Goal: Information Seeking & Learning: Learn about a topic

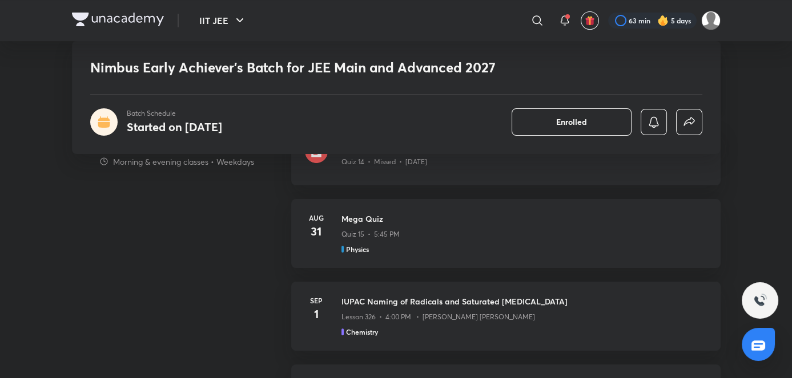
scroll to position [783, 0]
click at [373, 239] on div "Mega Quiz Quiz 15 • 5:45 PM Physics" at bounding box center [523, 233] width 365 height 42
click at [458, 245] on div "Physics" at bounding box center [523, 249] width 365 height 10
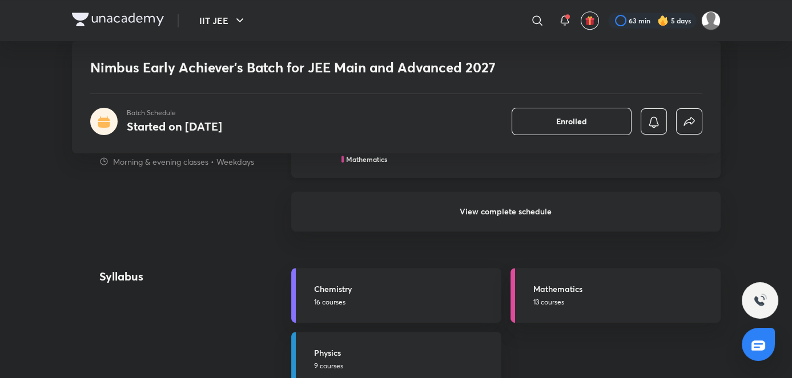
scroll to position [1129, 0]
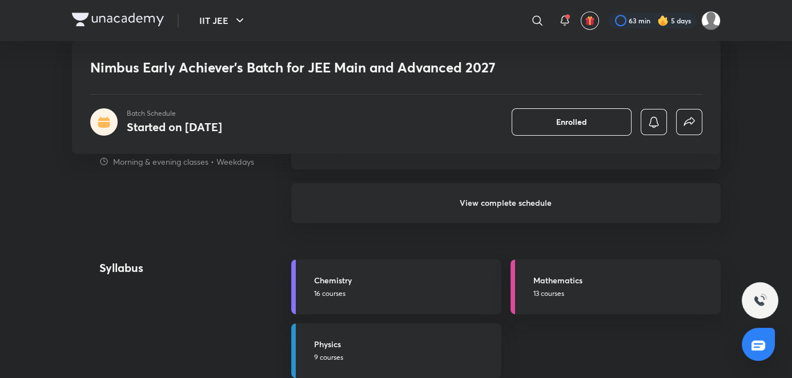
click at [444, 193] on h6 "View complete schedule" at bounding box center [505, 203] width 429 height 40
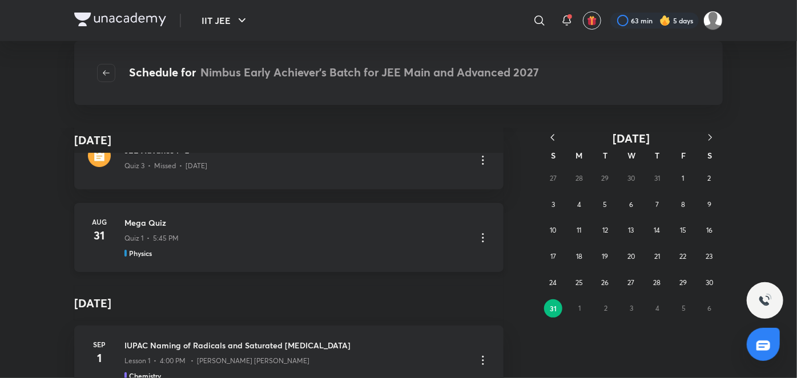
scroll to position [106, 0]
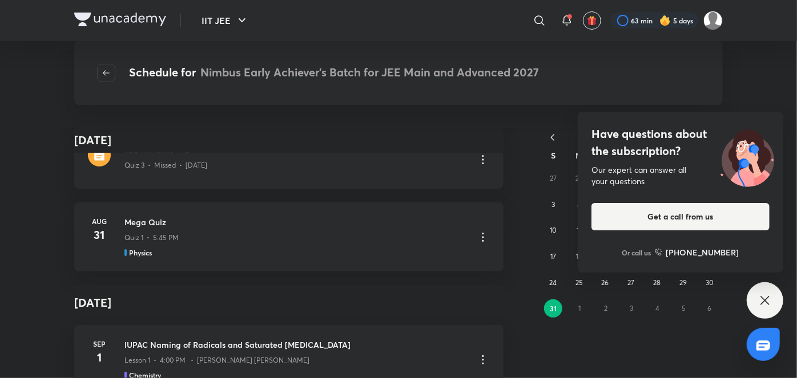
click at [772, 299] on icon at bounding box center [765, 301] width 14 height 14
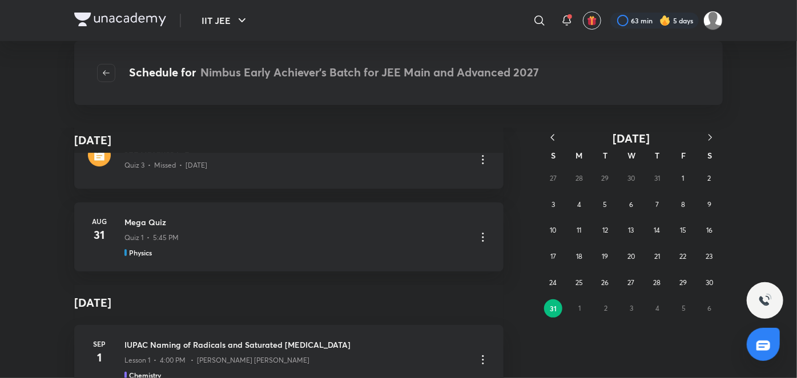
click at [382, 251] on div "Physics" at bounding box center [295, 253] width 342 height 10
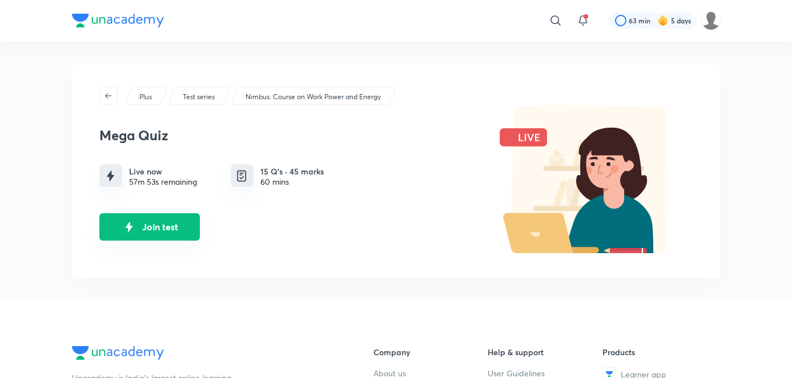
click at [172, 219] on button "Join test" at bounding box center [149, 226] width 100 height 27
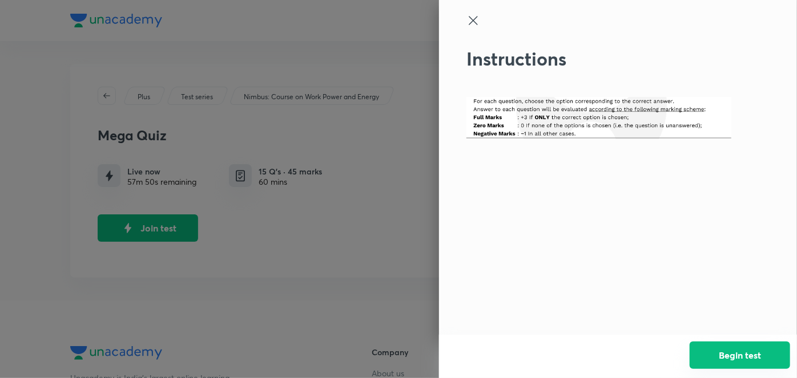
click at [729, 350] on button "Begin test" at bounding box center [740, 355] width 100 height 27
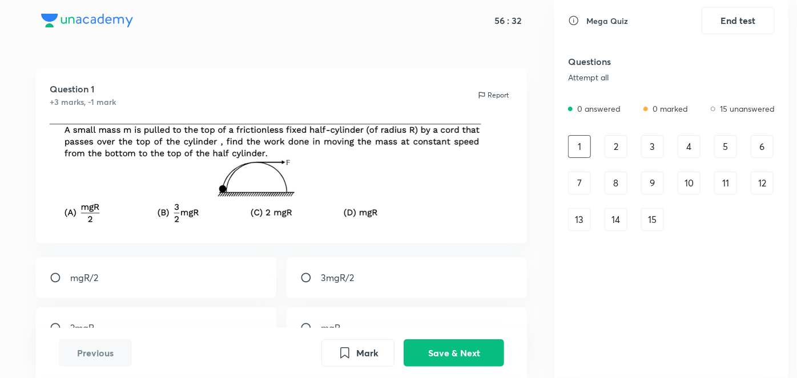
click at [613, 146] on div "2" at bounding box center [615, 146] width 23 height 23
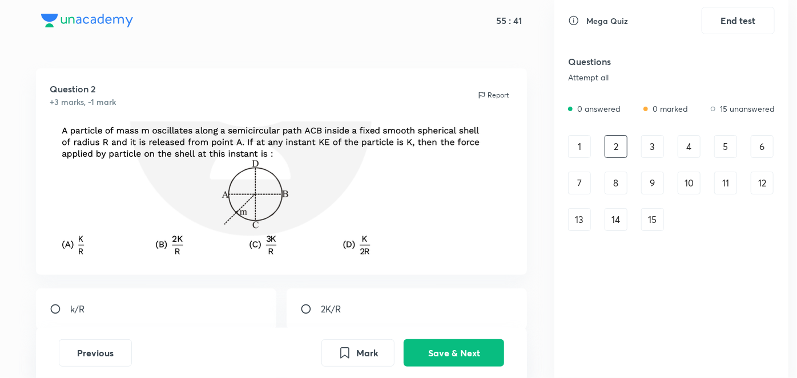
click at [323, 319] on div "2K/R" at bounding box center [407, 309] width 241 height 41
radio input "true"
click at [448, 356] on button "Save & Next" at bounding box center [454, 351] width 100 height 27
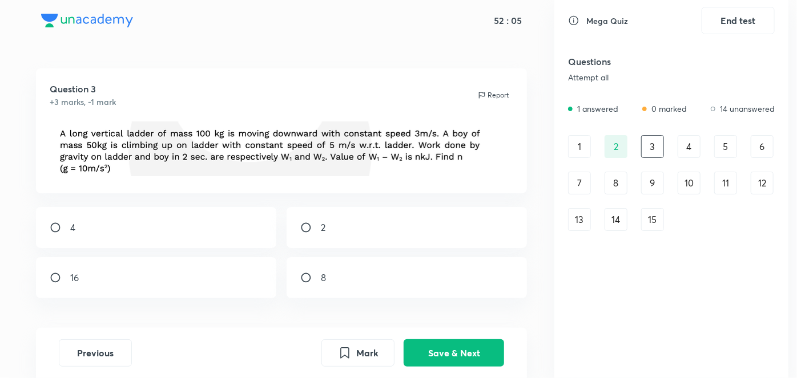
click at [315, 232] on input "radio" at bounding box center [310, 227] width 21 height 11
radio input "true"
click at [348, 349] on icon "Mark" at bounding box center [345, 352] width 8 height 10
click at [686, 149] on div "4" at bounding box center [689, 146] width 23 height 23
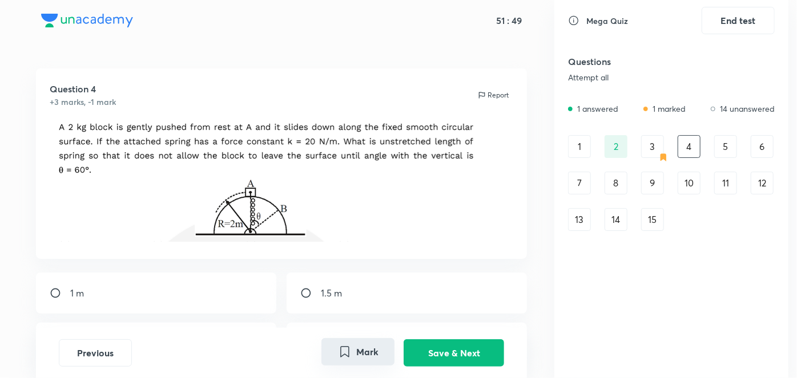
click at [651, 146] on div "3" at bounding box center [652, 146] width 23 height 23
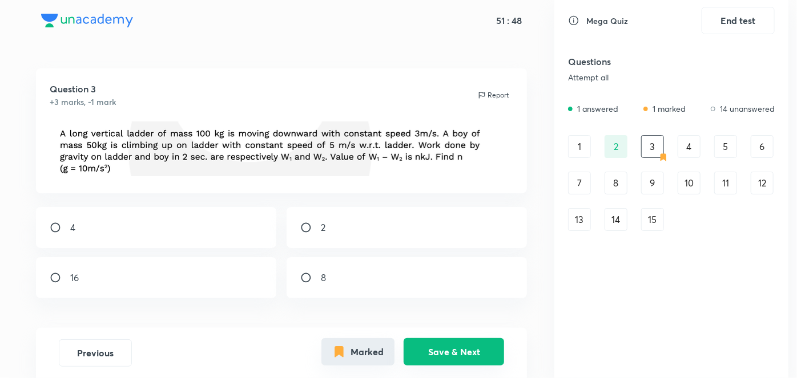
click at [446, 348] on button "Save & Next" at bounding box center [454, 351] width 100 height 27
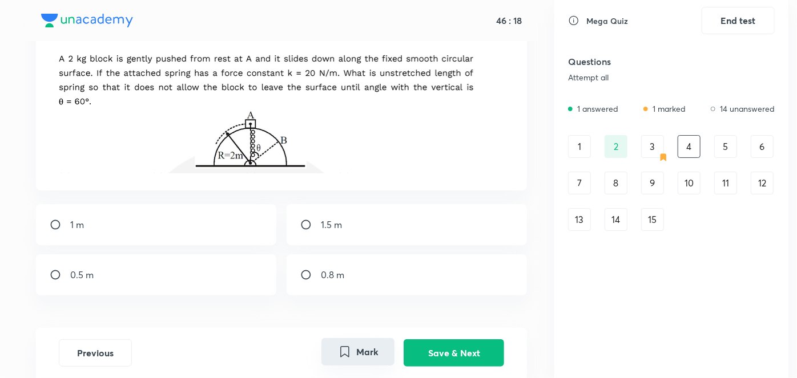
scroll to position [76, 0]
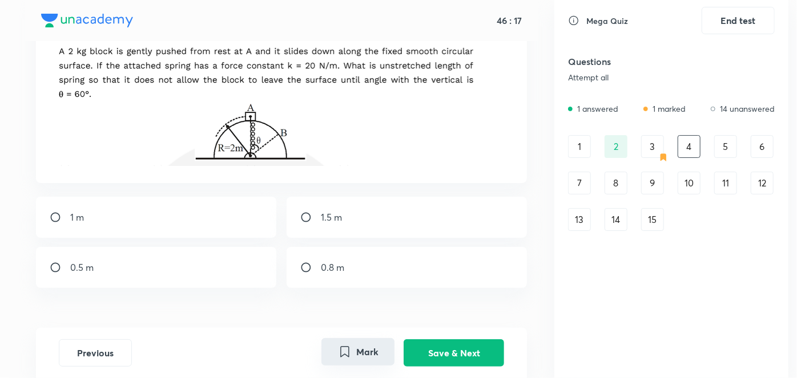
click at [78, 277] on div "0.5 m" at bounding box center [156, 267] width 241 height 41
radio input "true"
click at [471, 349] on button "Save & Next" at bounding box center [454, 351] width 100 height 27
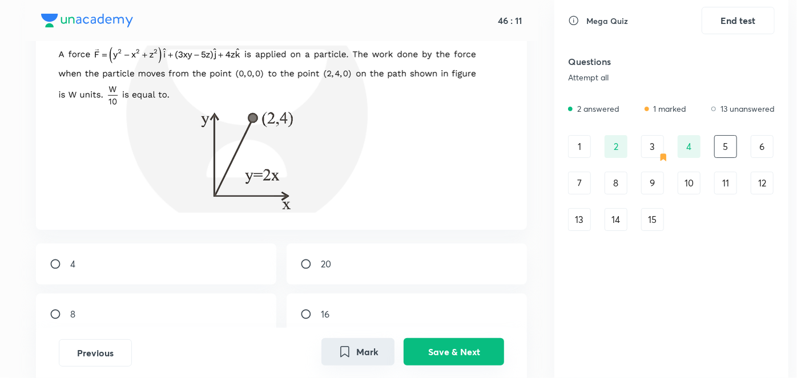
scroll to position [0, 0]
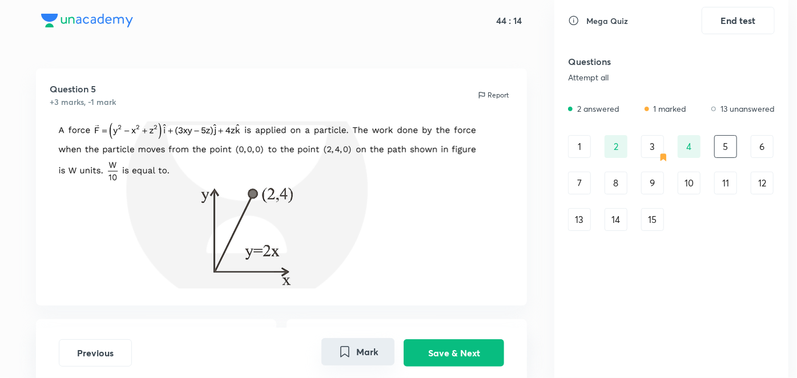
click at [752, 150] on div "6" at bounding box center [762, 146] width 23 height 23
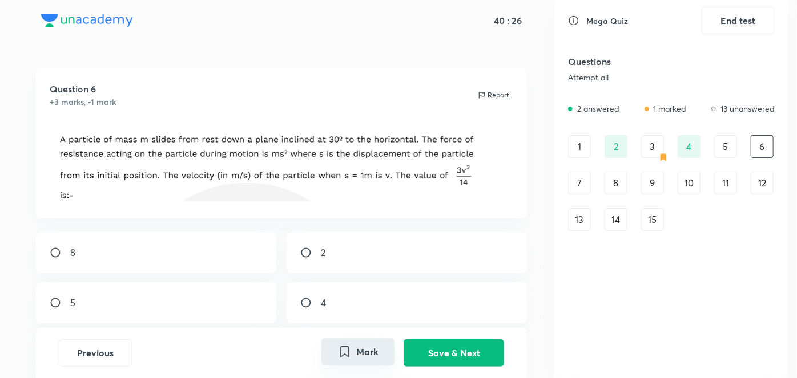
click at [406, 236] on div "2" at bounding box center [407, 252] width 241 height 41
radio input "true"
click at [426, 351] on button "Save & Next" at bounding box center [454, 351] width 100 height 27
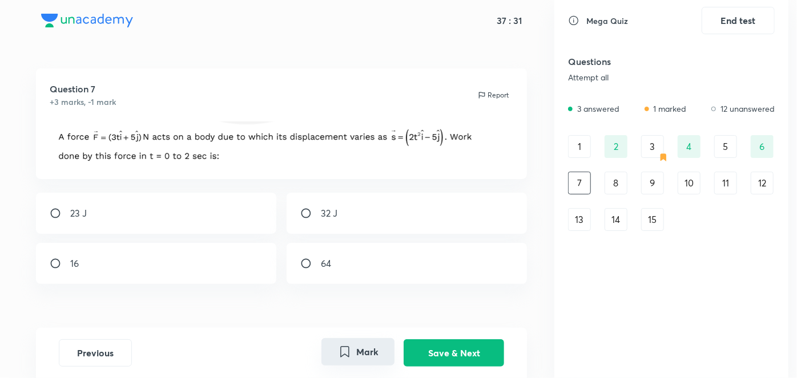
click at [364, 352] on button "Mark" at bounding box center [357, 351] width 73 height 27
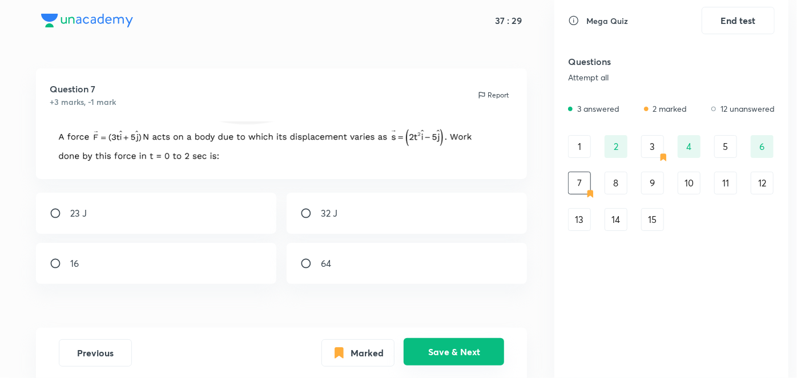
click at [486, 347] on button "Save & Next" at bounding box center [454, 351] width 100 height 27
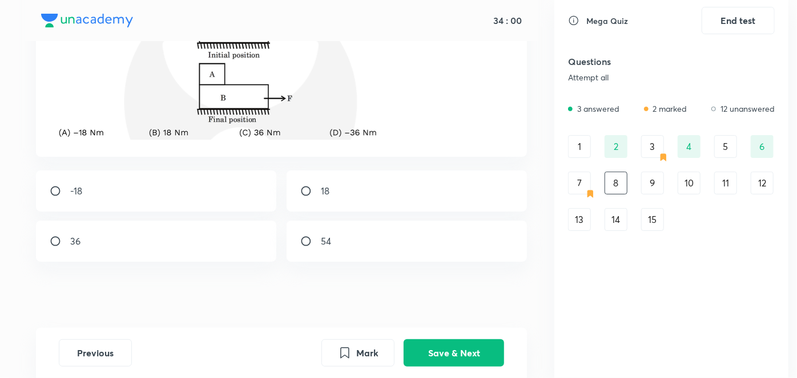
scroll to position [187, 0]
click at [330, 186] on div "18" at bounding box center [407, 189] width 241 height 41
radio input "true"
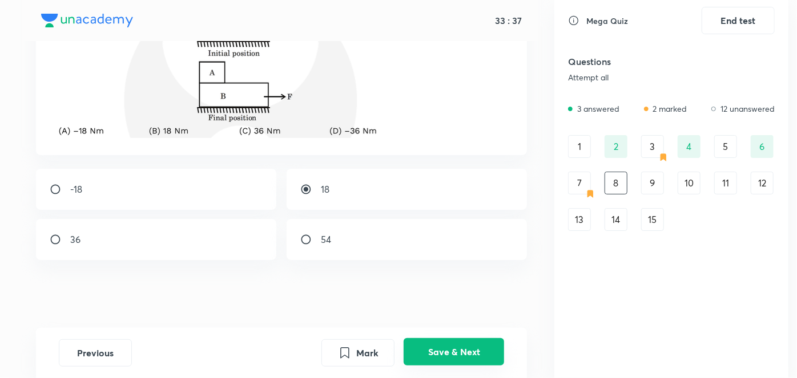
click at [467, 360] on button "Save & Next" at bounding box center [454, 351] width 100 height 27
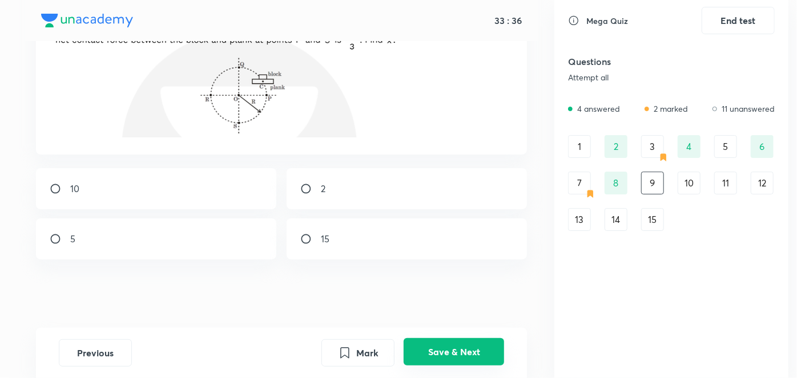
scroll to position [0, 0]
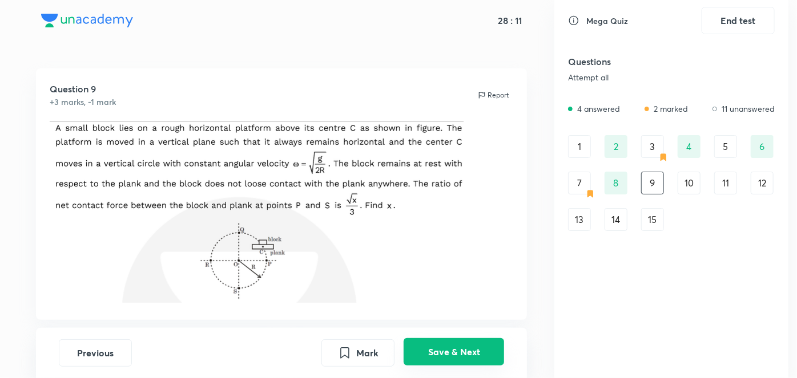
click at [404, 338] on button "Save & Next" at bounding box center [454, 351] width 100 height 27
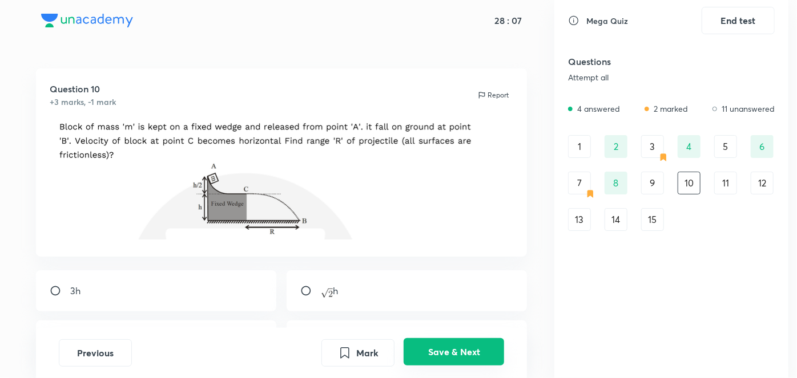
scroll to position [51, 0]
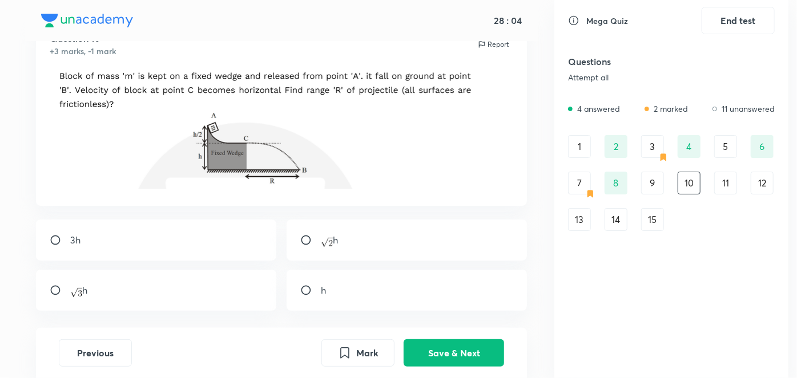
click at [651, 177] on div "9" at bounding box center [652, 183] width 23 height 23
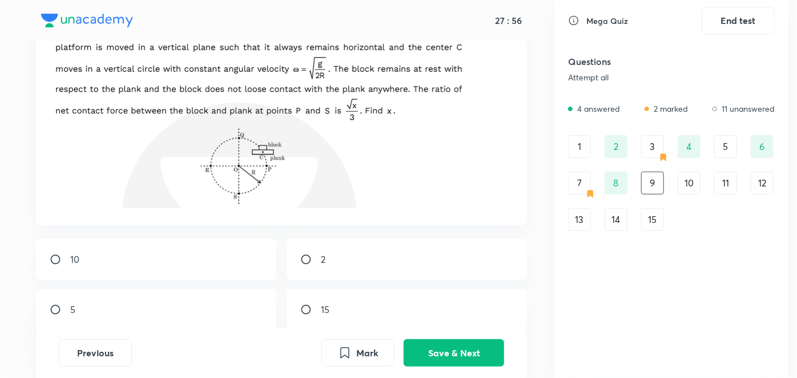
scroll to position [94, 0]
click at [82, 317] on div "5" at bounding box center [156, 310] width 241 height 41
radio input "true"
click at [476, 360] on button "Save & Next" at bounding box center [454, 351] width 100 height 27
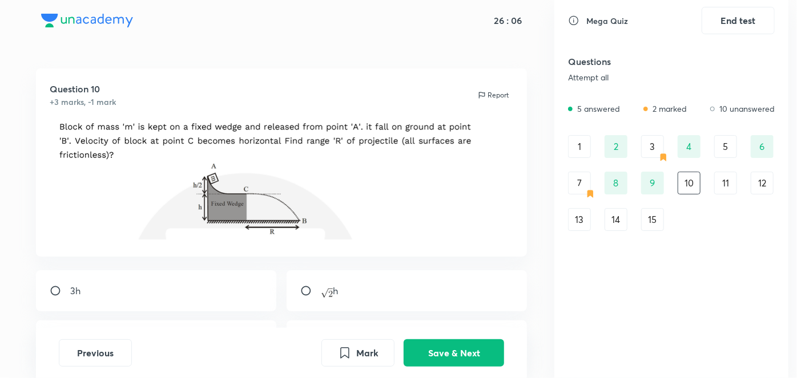
scroll to position [62, 0]
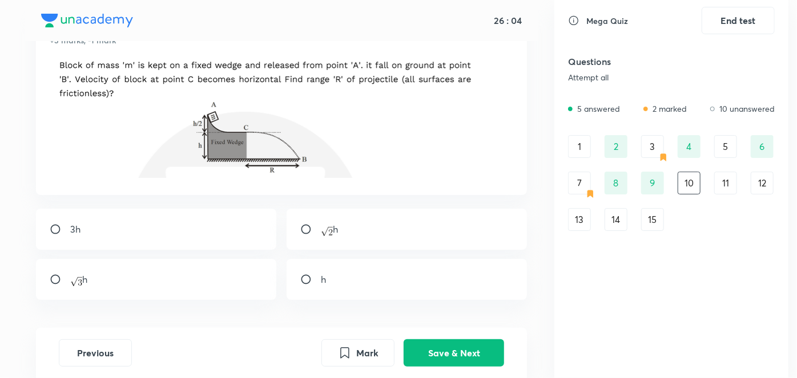
click at [381, 295] on div "h" at bounding box center [407, 279] width 241 height 41
radio input "true"
click at [362, 228] on div "h" at bounding box center [407, 229] width 241 height 41
radio input "true"
radio input "false"
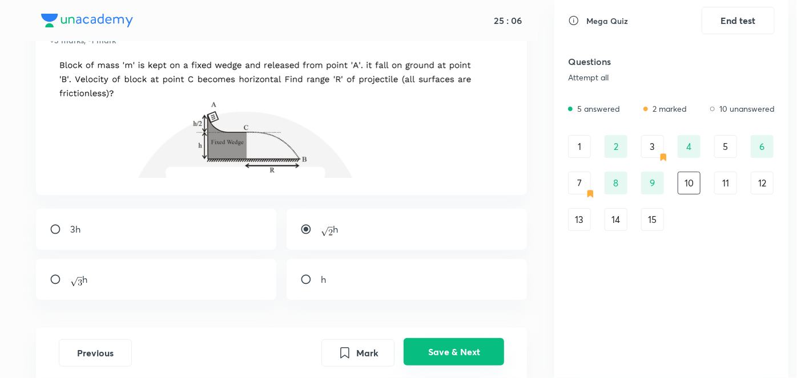
click at [462, 353] on button "Save & Next" at bounding box center [454, 351] width 100 height 27
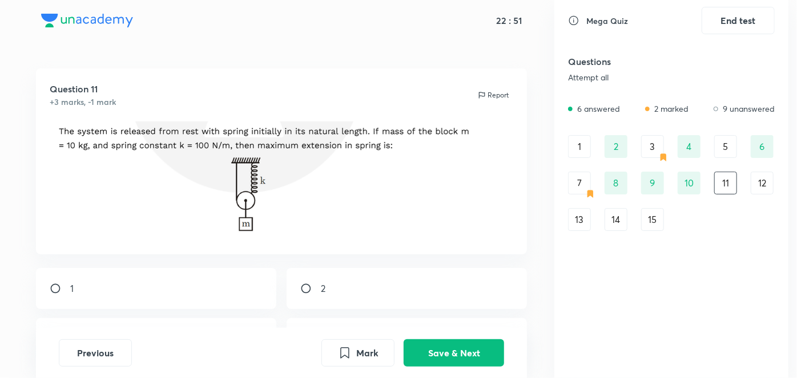
scroll to position [99, 0]
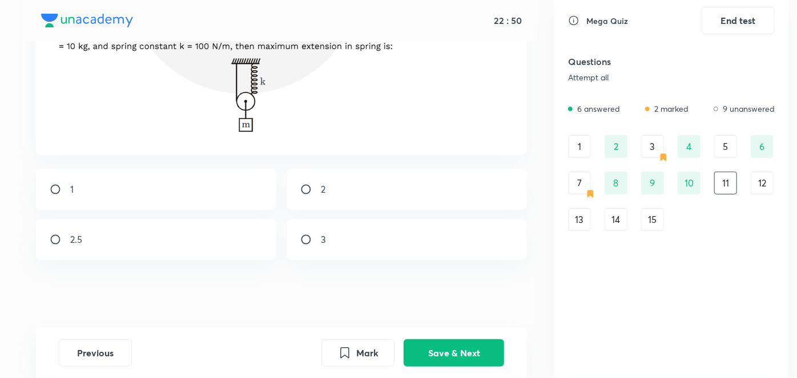
click at [346, 175] on div "2" at bounding box center [407, 189] width 241 height 41
radio input "true"
click at [438, 352] on button "Save & Next" at bounding box center [454, 351] width 100 height 27
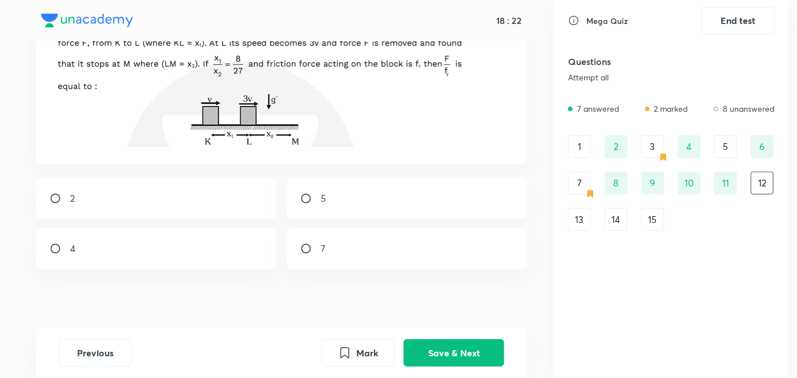
scroll to position [116, 0]
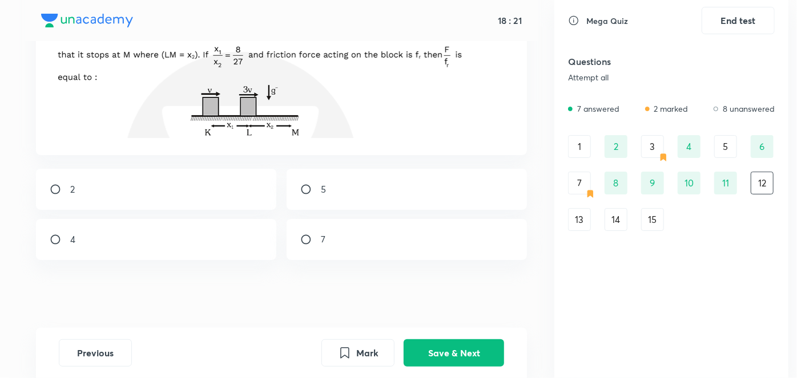
click at [198, 223] on div "4" at bounding box center [156, 239] width 241 height 41
radio input "true"
click at [458, 346] on button "Save & Next" at bounding box center [454, 351] width 100 height 27
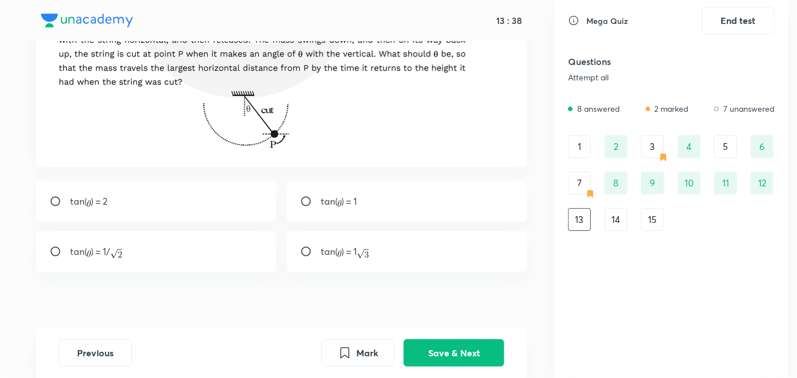
scroll to position [119, 0]
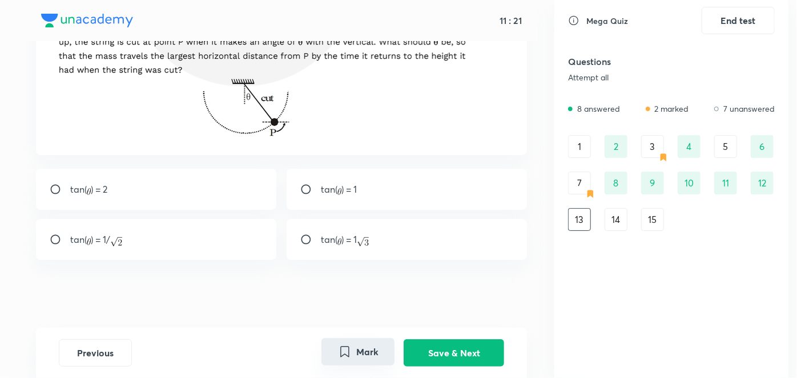
click at [354, 345] on button "Mark" at bounding box center [357, 351] width 73 height 27
click at [608, 221] on div "14" at bounding box center [615, 219] width 23 height 23
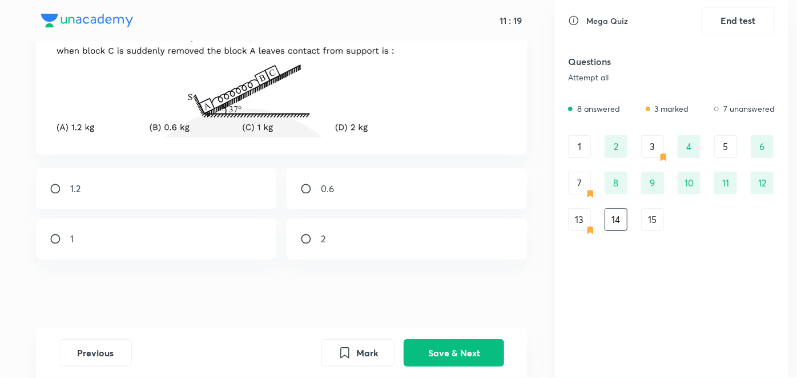
scroll to position [0, 0]
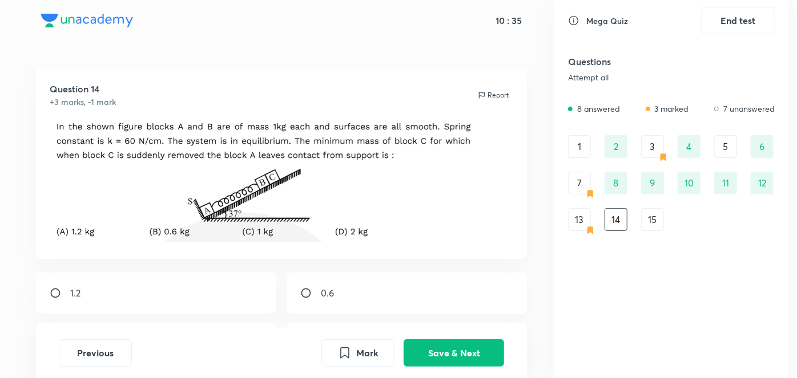
click at [580, 210] on div "13" at bounding box center [579, 219] width 23 height 23
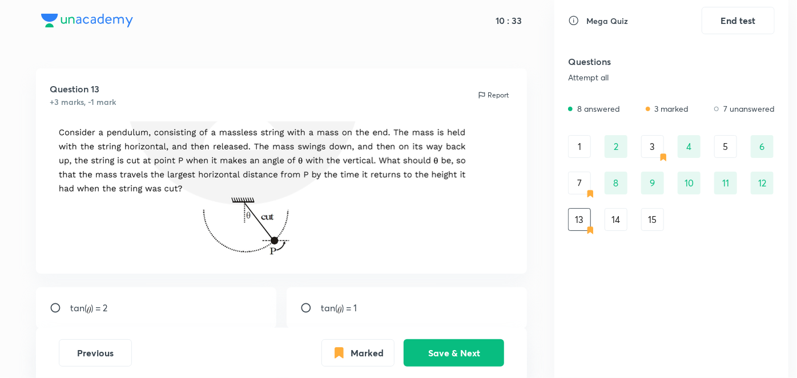
scroll to position [119, 0]
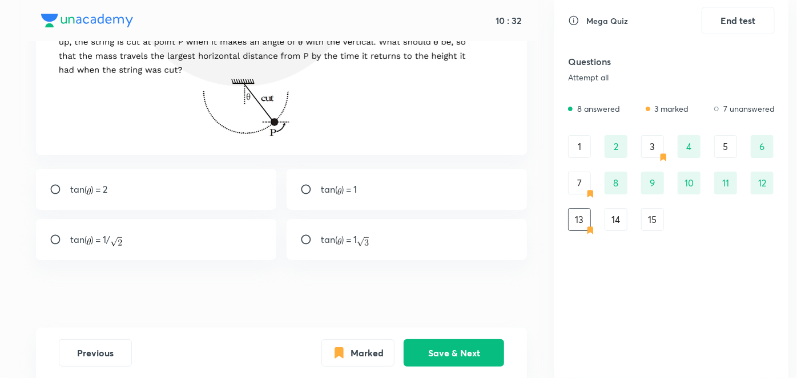
click at [339, 247] on div "tan( ) = 1" at bounding box center [407, 239] width 241 height 41
radio input "true"
click at [461, 345] on button "Save & Next" at bounding box center [454, 351] width 100 height 27
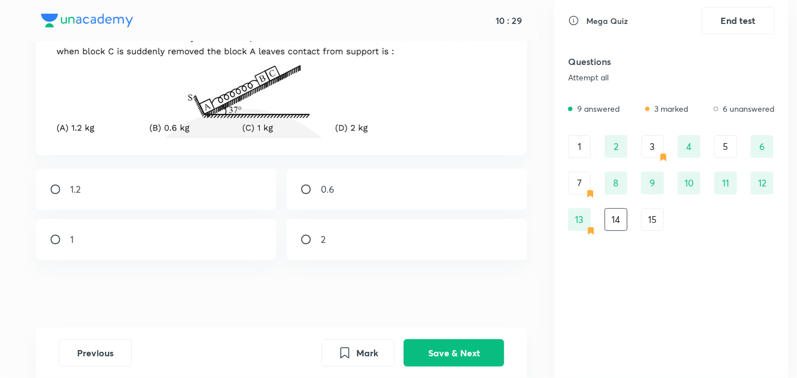
scroll to position [0, 0]
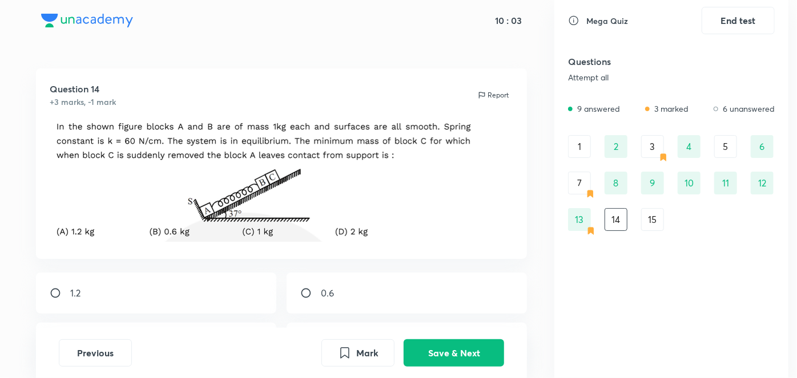
click at [574, 223] on div "13" at bounding box center [579, 219] width 23 height 23
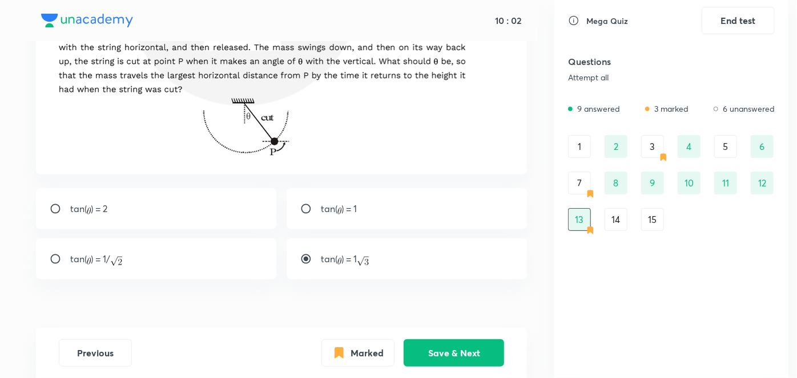
scroll to position [119, 0]
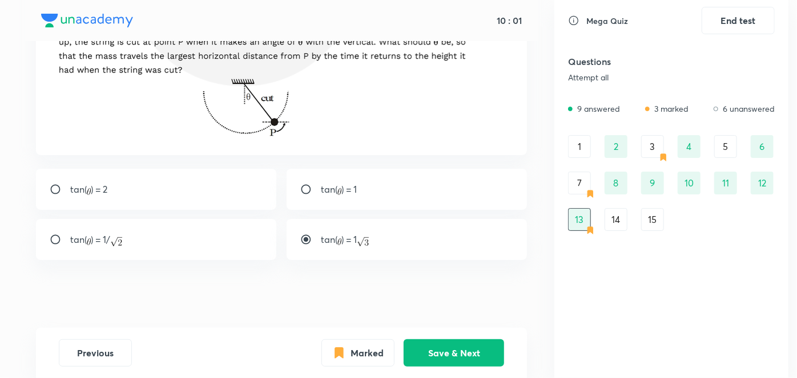
click at [310, 200] on div "tan( ) = 1" at bounding box center [407, 189] width 241 height 41
radio input "true"
radio input "false"
click at [341, 192] on img at bounding box center [339, 191] width 4 height 7
radio input "false"
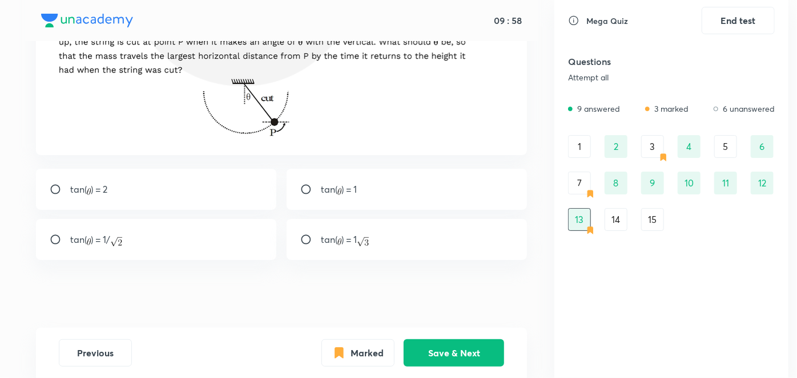
click at [621, 219] on div "14" at bounding box center [615, 219] width 23 height 23
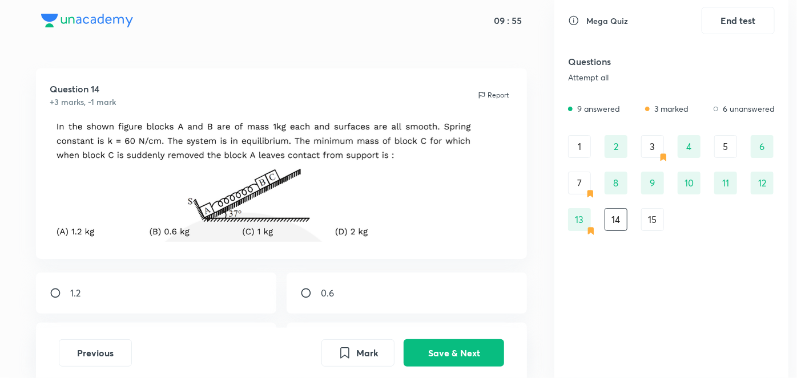
click at [577, 220] on div "13" at bounding box center [579, 219] width 23 height 23
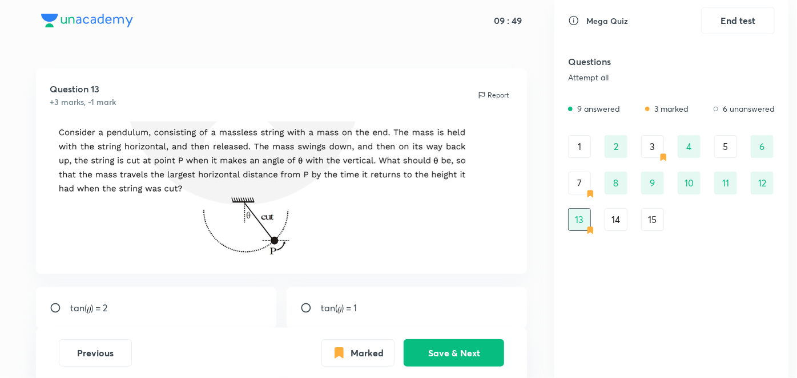
scroll to position [119, 0]
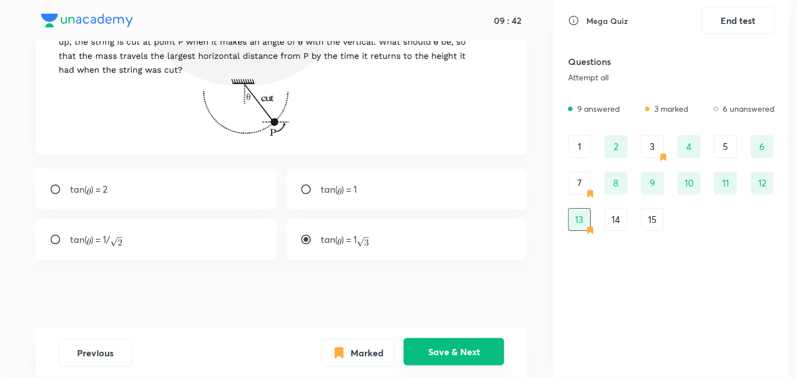
click at [433, 361] on button "Save & Next" at bounding box center [454, 351] width 100 height 27
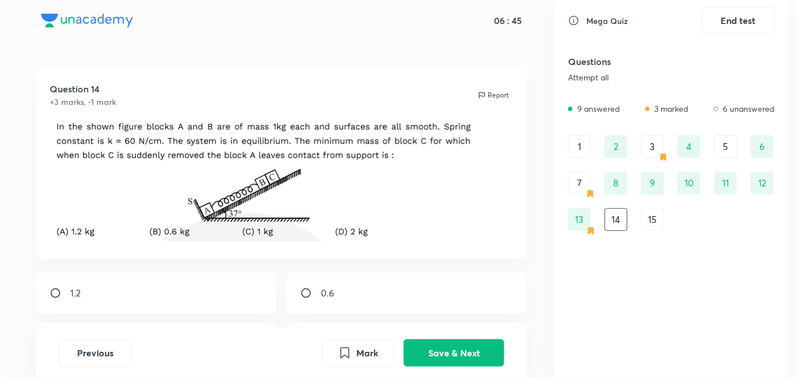
click at [661, 214] on div "15" at bounding box center [652, 219] width 23 height 23
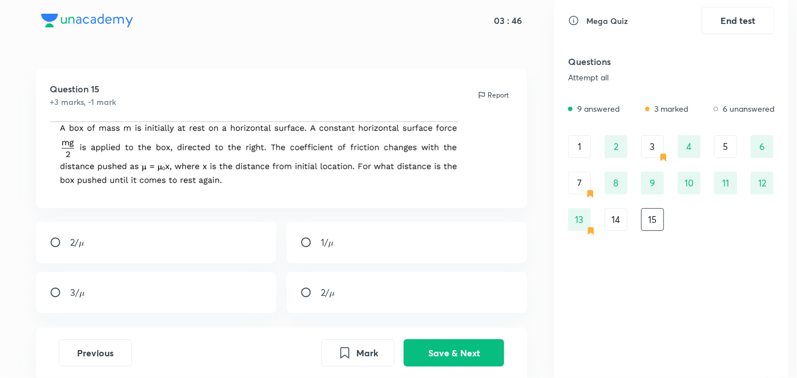
click at [394, 239] on div "1/" at bounding box center [407, 242] width 241 height 41
radio input "true"
click at [417, 360] on button "Save & Next" at bounding box center [454, 351] width 100 height 27
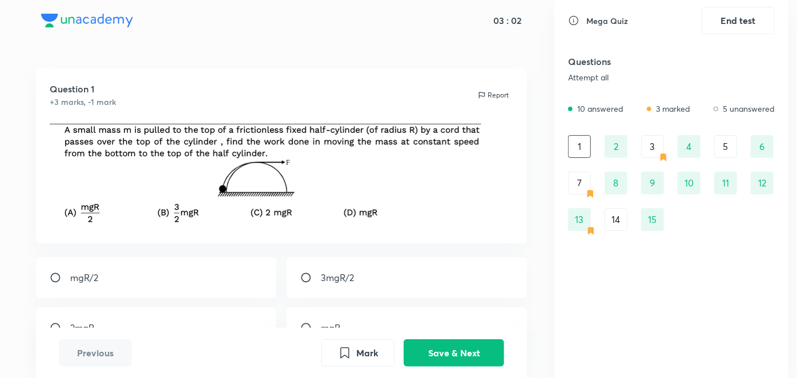
scroll to position [88, 0]
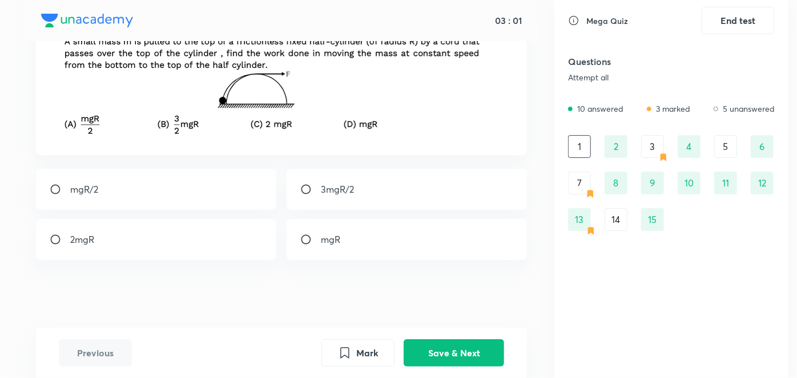
click at [381, 243] on div "mgR" at bounding box center [407, 239] width 241 height 41
radio input "true"
click at [419, 346] on button "Save & Next" at bounding box center [454, 351] width 100 height 27
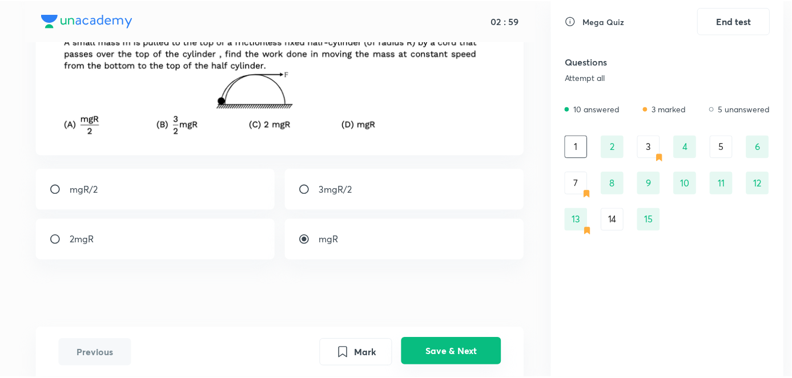
scroll to position [0, 0]
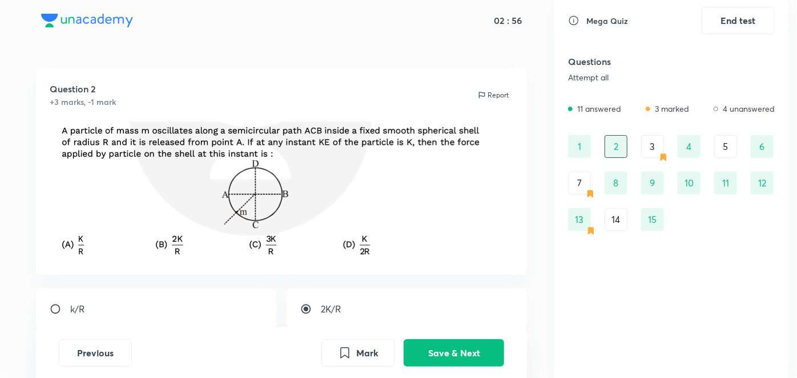
click at [647, 144] on div "3" at bounding box center [652, 146] width 23 height 23
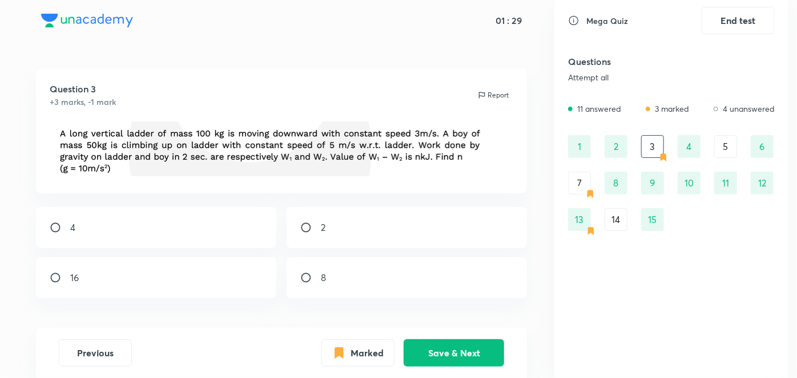
click at [345, 271] on div "8" at bounding box center [407, 277] width 241 height 41
radio input "true"
click at [432, 340] on button "Save & Next" at bounding box center [454, 351] width 100 height 27
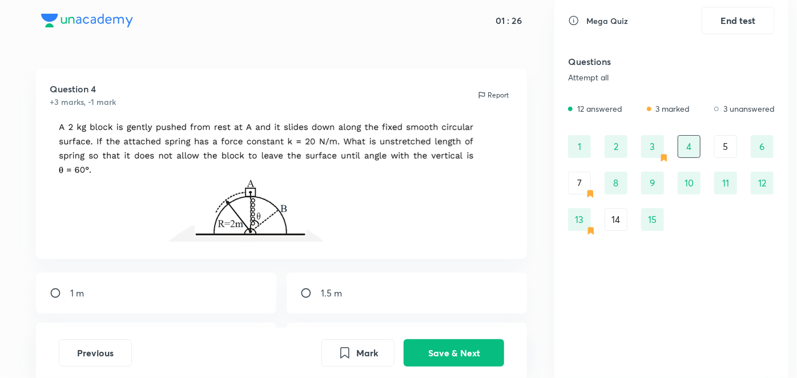
click at [726, 144] on div "5" at bounding box center [725, 146] width 23 height 23
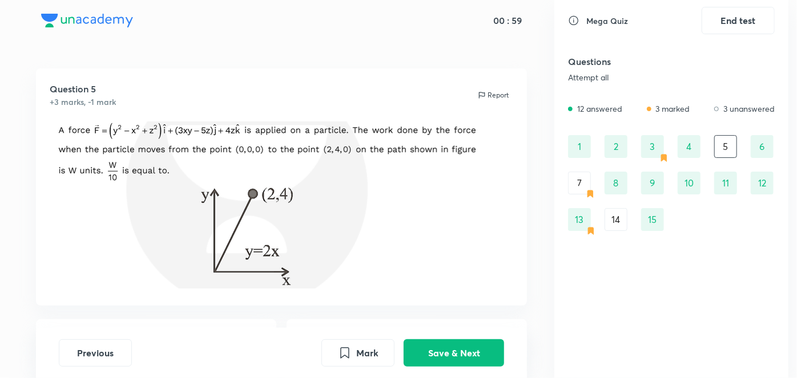
click at [586, 184] on div "7" at bounding box center [579, 183] width 23 height 23
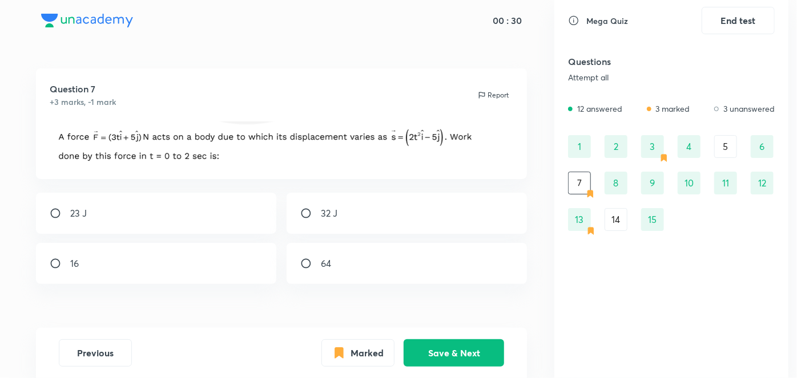
click at [614, 218] on div "14" at bounding box center [615, 219] width 23 height 23
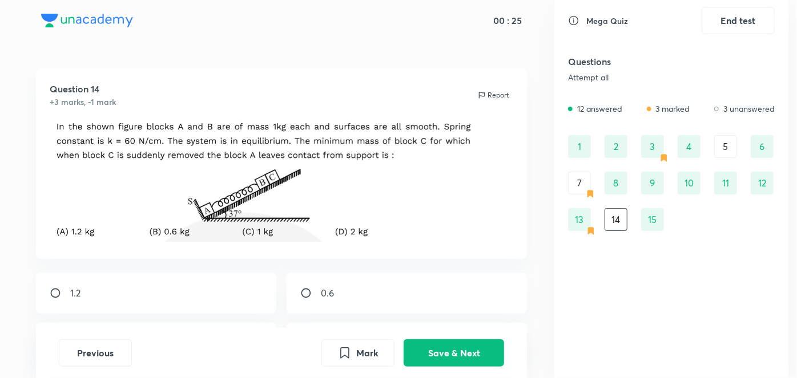
click at [585, 142] on div "1" at bounding box center [579, 146] width 23 height 23
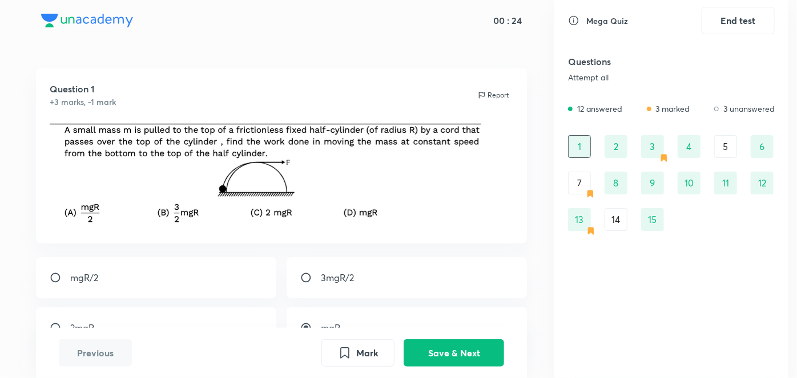
click at [607, 148] on div "2" at bounding box center [615, 146] width 23 height 23
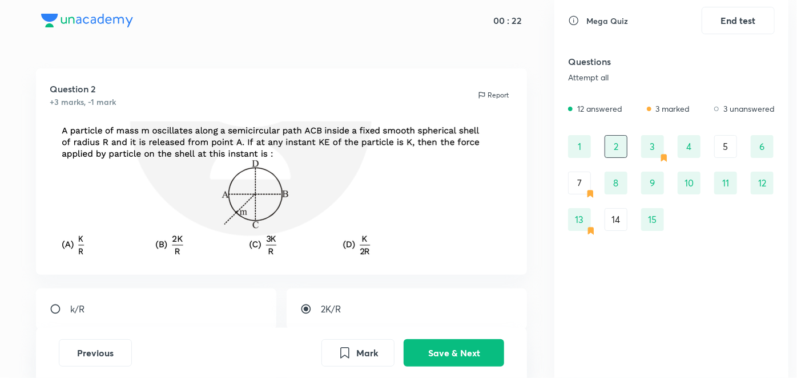
click at [648, 149] on div "3" at bounding box center [652, 146] width 23 height 23
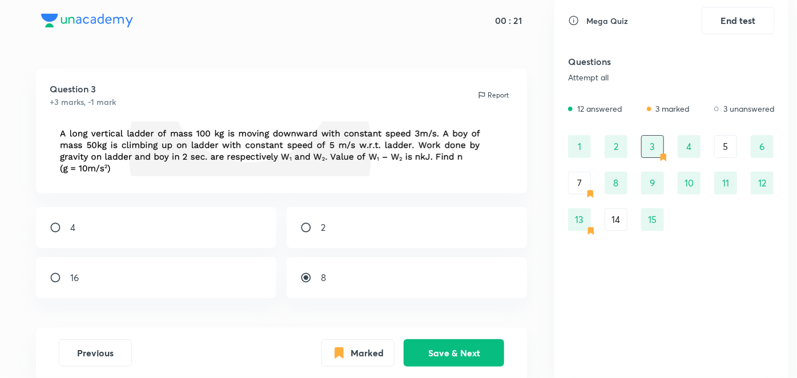
click at [680, 151] on div "4" at bounding box center [689, 146] width 23 height 23
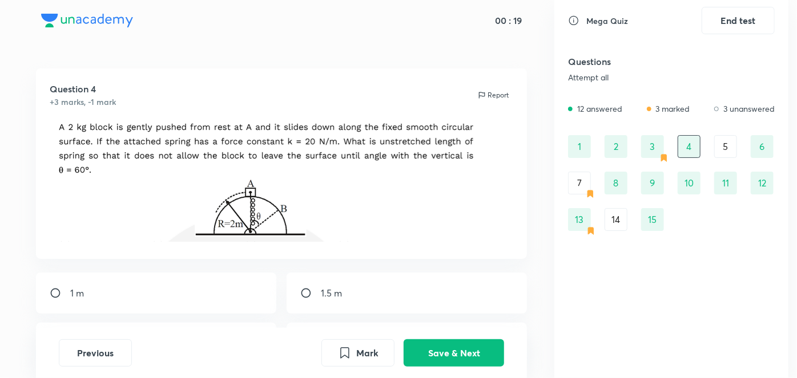
click at [756, 152] on div "6" at bounding box center [762, 146] width 23 height 23
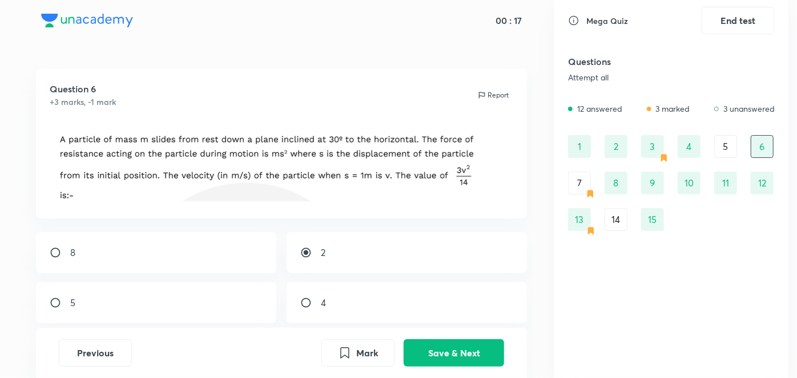
click at [619, 187] on div "8" at bounding box center [615, 183] width 23 height 23
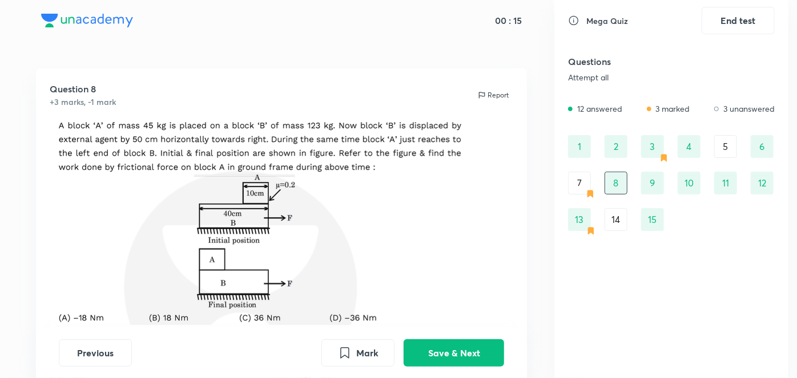
click at [653, 183] on div "9" at bounding box center [652, 183] width 23 height 23
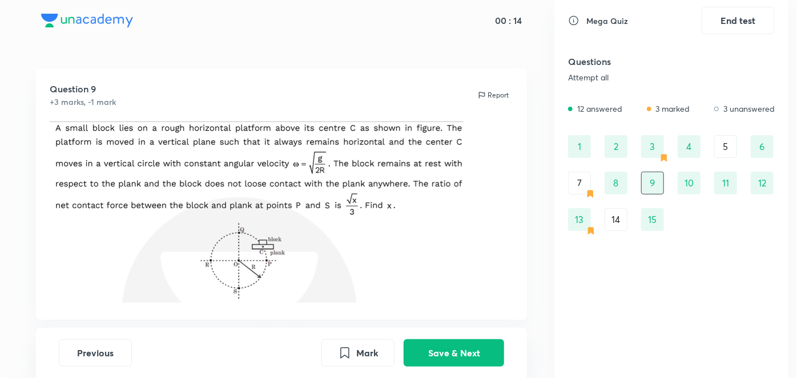
click at [683, 183] on div "10" at bounding box center [689, 183] width 23 height 23
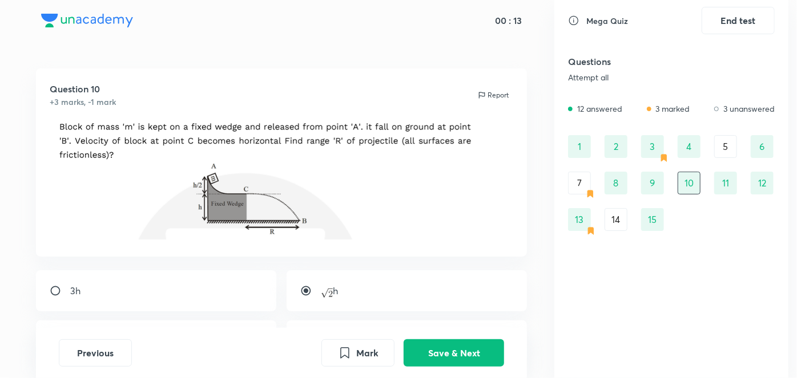
click at [728, 192] on div "11" at bounding box center [725, 183] width 23 height 23
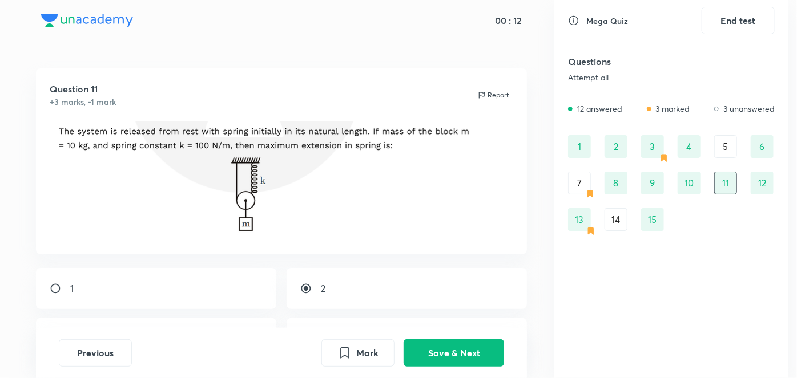
click at [752, 189] on div "12" at bounding box center [762, 183] width 23 height 23
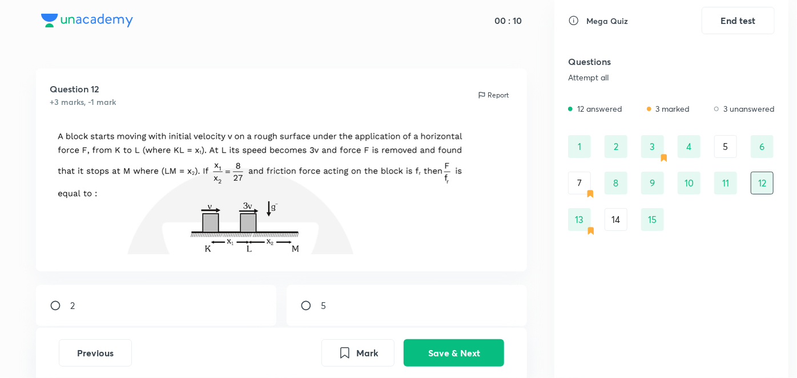
click at [583, 221] on div "13" at bounding box center [579, 219] width 23 height 23
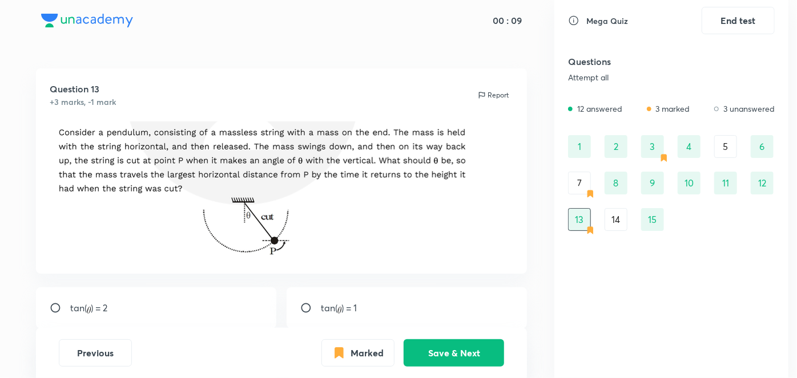
click at [647, 228] on div "15" at bounding box center [652, 219] width 23 height 23
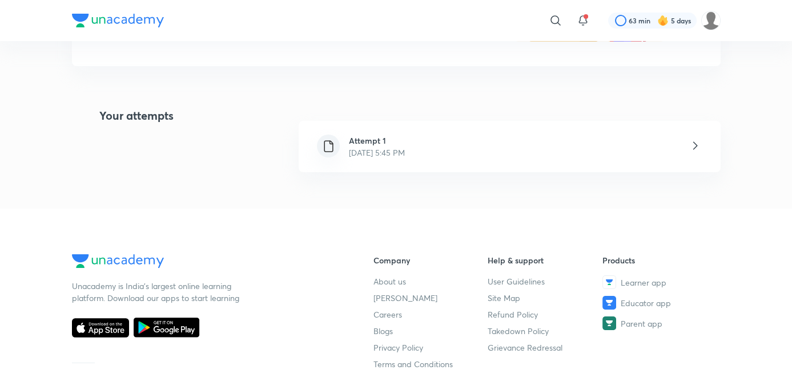
scroll to position [217, 0]
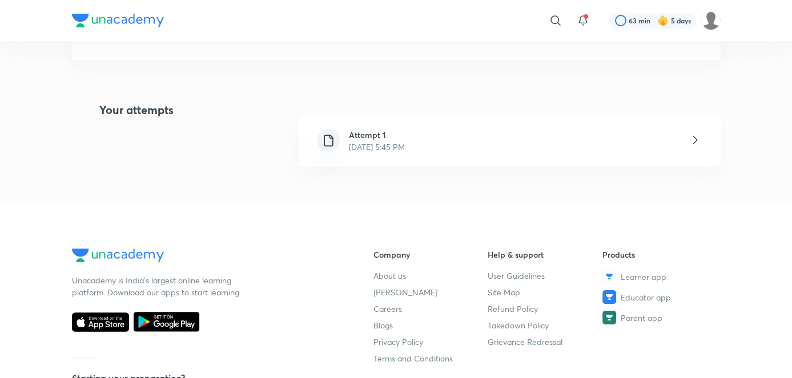
click at [414, 150] on div "Attempt 1 Aug 31, 2025, 5:45 PM" at bounding box center [377, 141] width 74 height 24
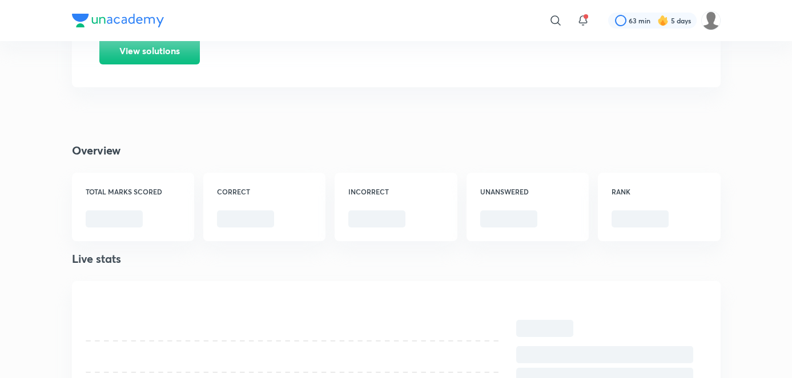
scroll to position [155, 0]
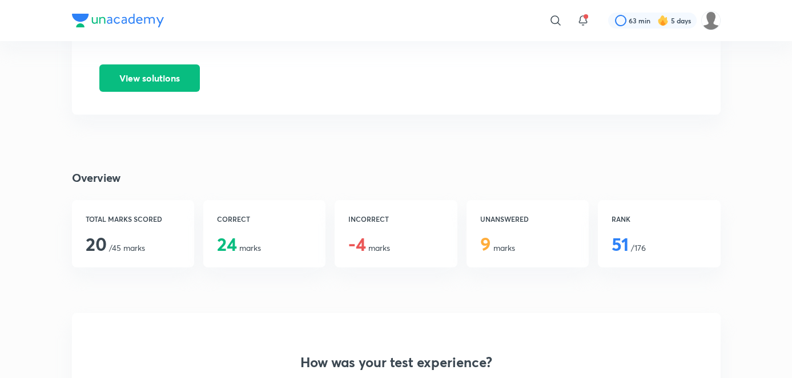
scroll to position [34, 0]
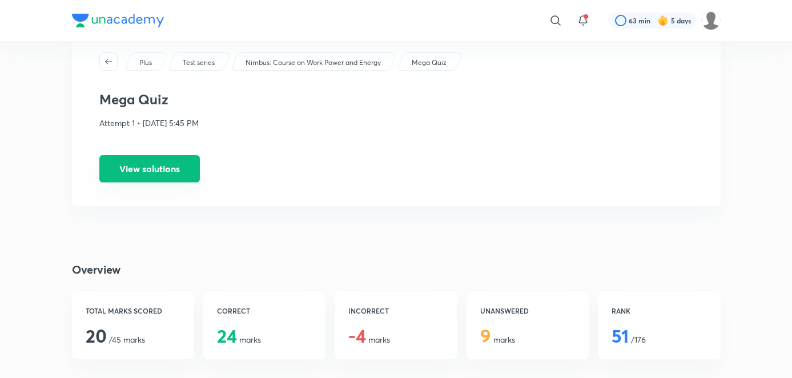
click at [129, 182] on button "View solutions" at bounding box center [149, 168] width 100 height 27
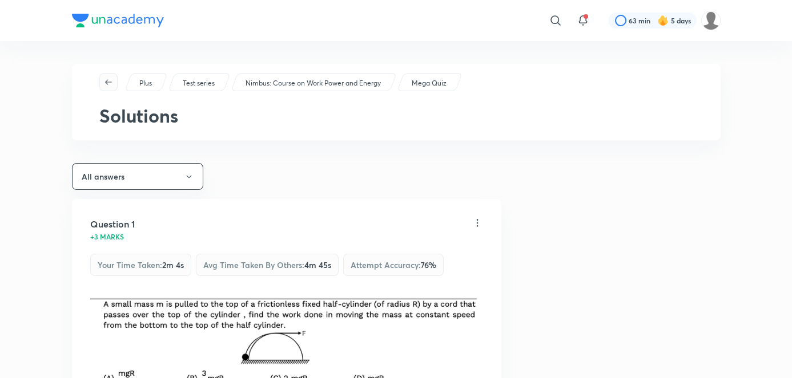
click at [106, 84] on icon "button" at bounding box center [108, 82] width 9 height 9
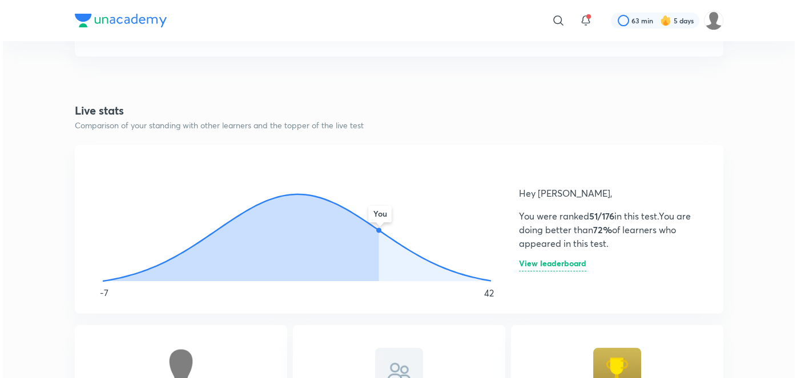
scroll to position [535, 0]
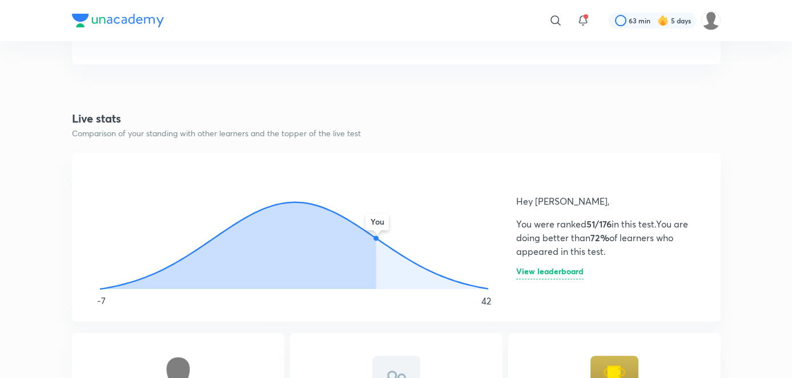
click at [537, 270] on h6 "View leaderboard" at bounding box center [549, 274] width 67 height 12
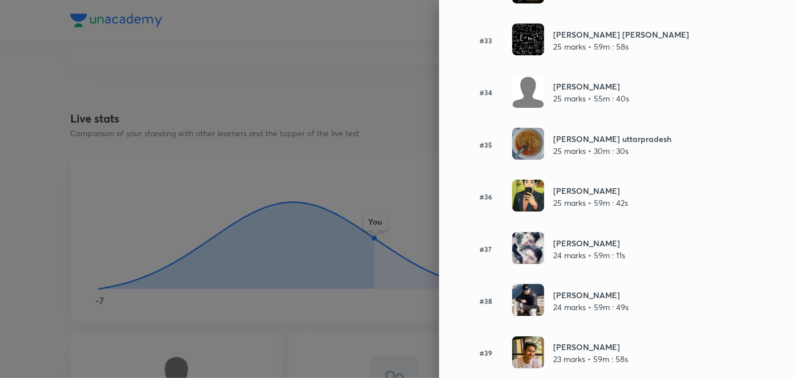
scroll to position [1808, 0]
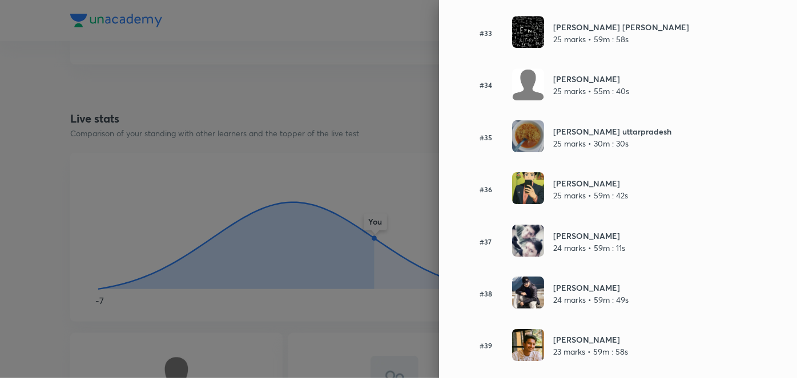
click at [589, 190] on p "25 marks • 59m : 42s" at bounding box center [590, 196] width 75 height 12
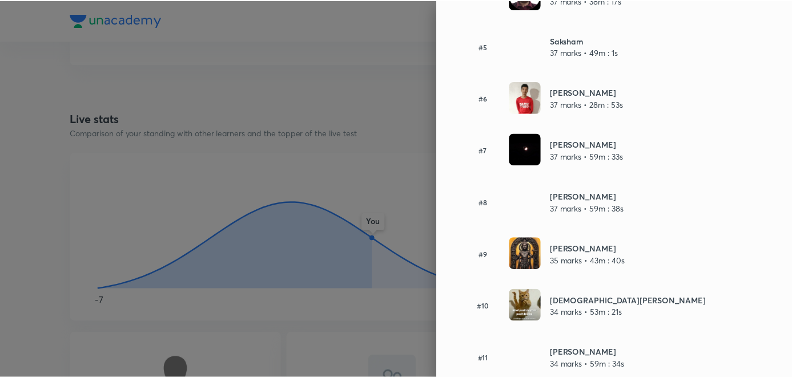
scroll to position [332, 0]
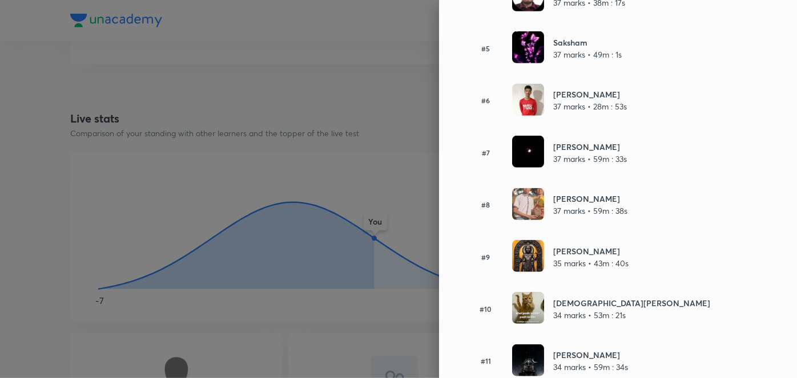
click at [411, 168] on div at bounding box center [398, 189] width 797 height 378
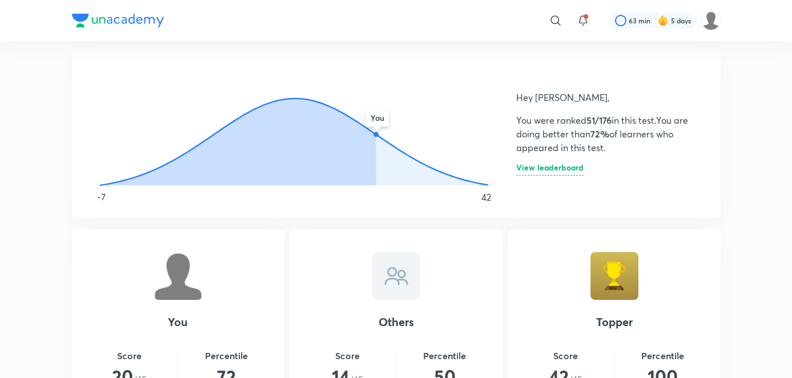
scroll to position [638, 0]
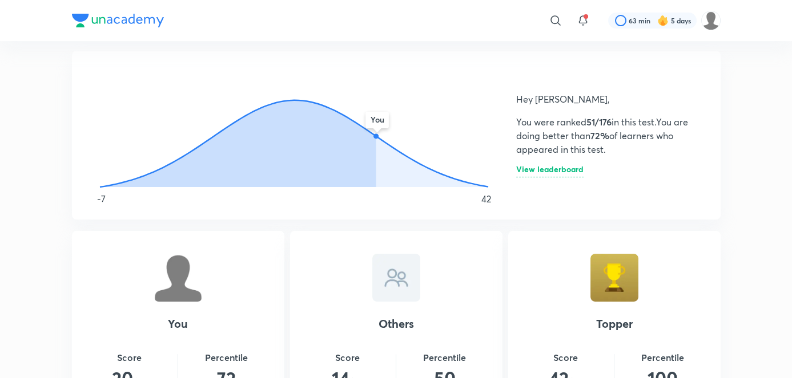
click at [516, 170] on h6 "View leaderboard" at bounding box center [549, 172] width 67 height 12
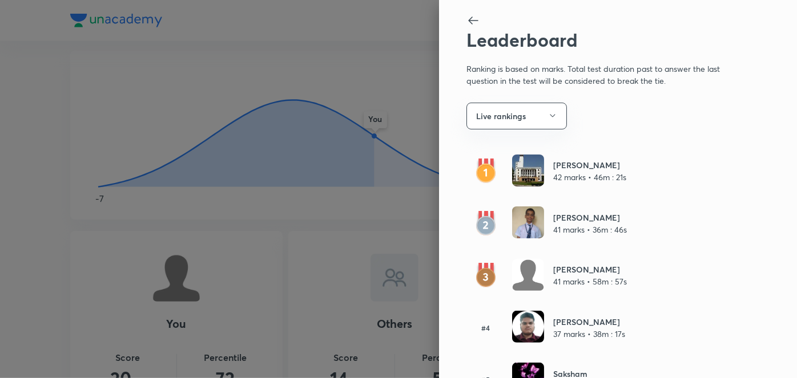
click at [316, 236] on div at bounding box center [398, 189] width 797 height 378
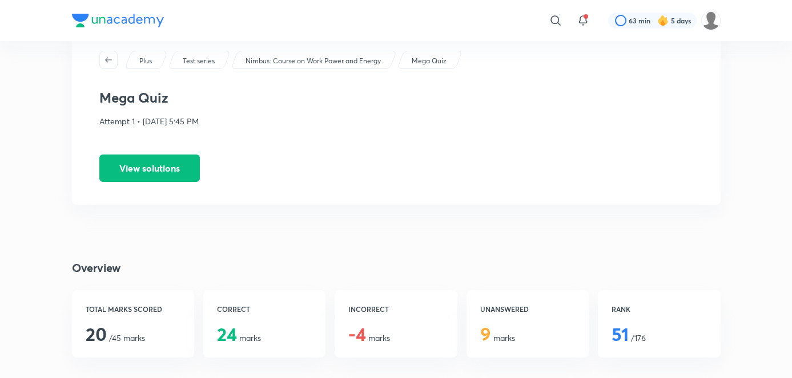
scroll to position [0, 0]
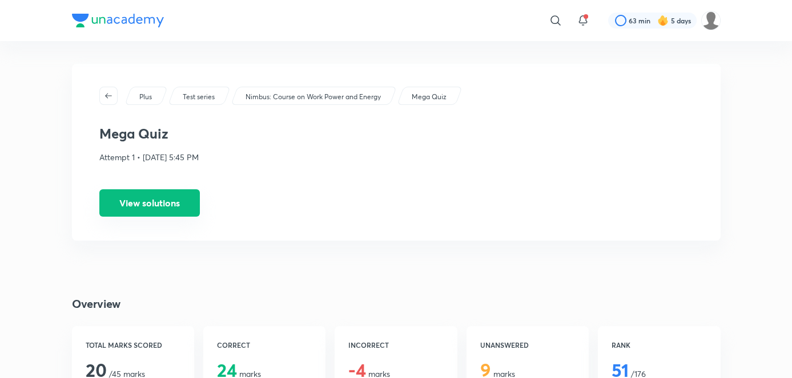
click at [135, 212] on button "View solutions" at bounding box center [149, 203] width 100 height 27
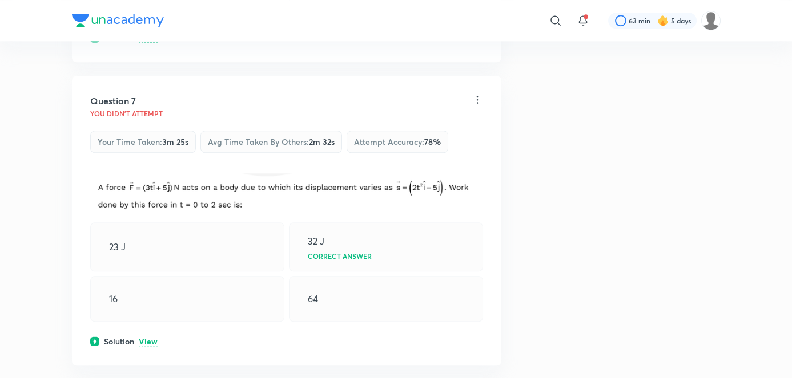
scroll to position [2324, 0]
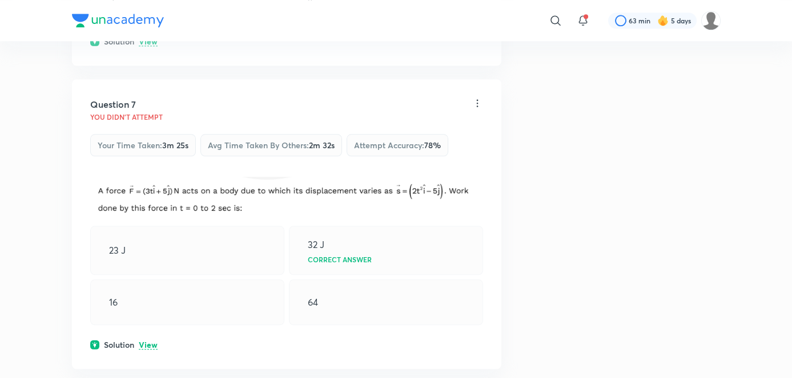
click at [152, 341] on p "View" at bounding box center [148, 345] width 19 height 9
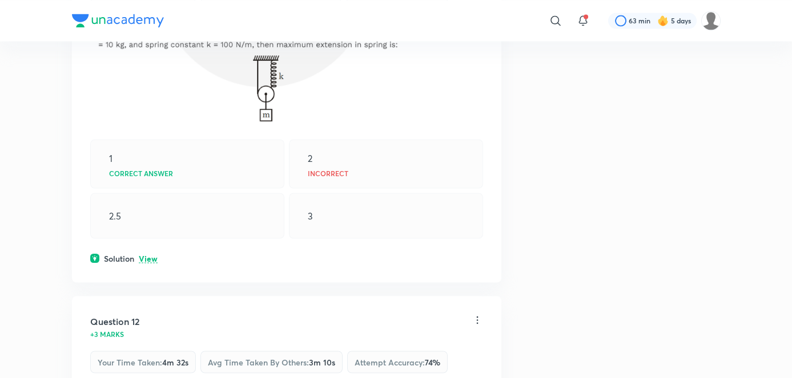
scroll to position [4246, 0]
click at [140, 253] on p "View" at bounding box center [148, 257] width 19 height 9
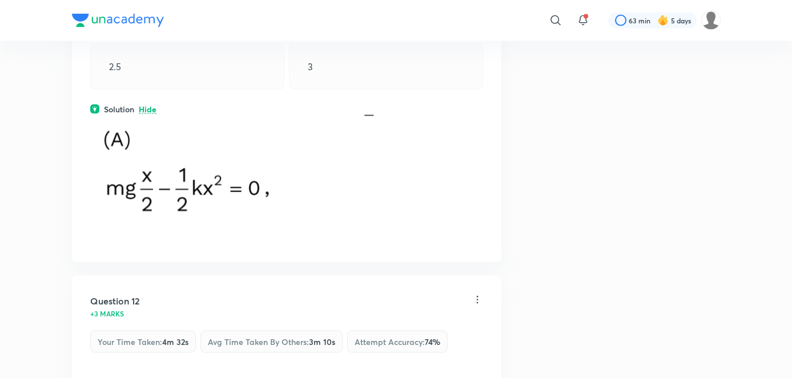
scroll to position [4394, 0]
click at [76, 219] on div "Question 11 -1 mark Your time taken : 2m 20s Avg time taken by others : 2m 13s …" at bounding box center [286, 19] width 429 height 486
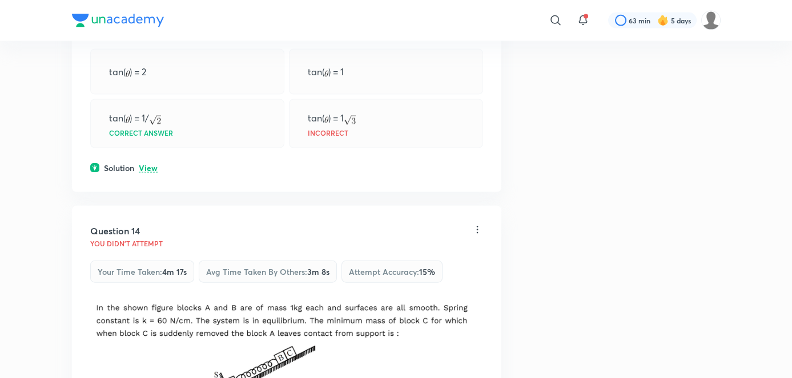
scroll to position [5238, 0]
click at [142, 165] on p "View" at bounding box center [148, 169] width 19 height 9
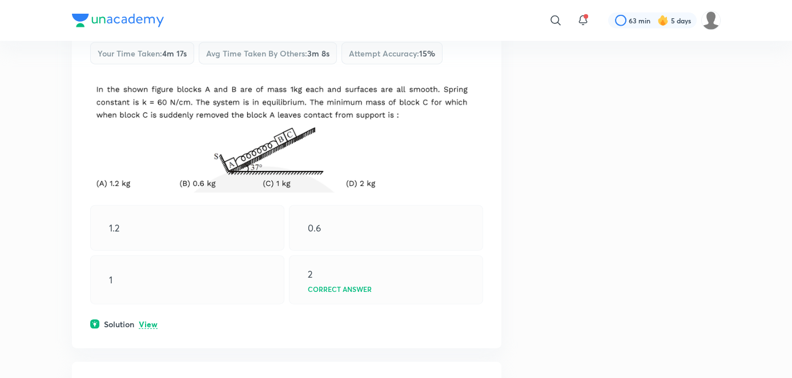
scroll to position [5670, 0]
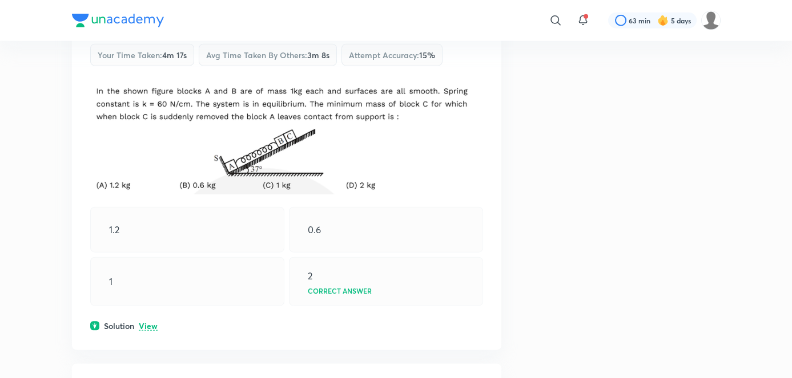
click at [144, 323] on p "View" at bounding box center [148, 327] width 19 height 9
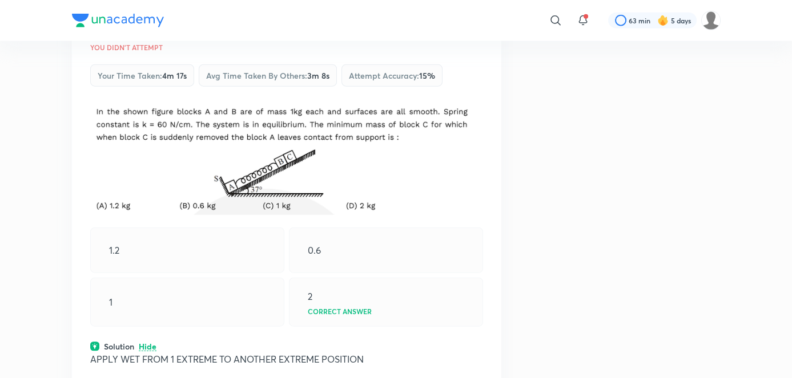
scroll to position [5645, 0]
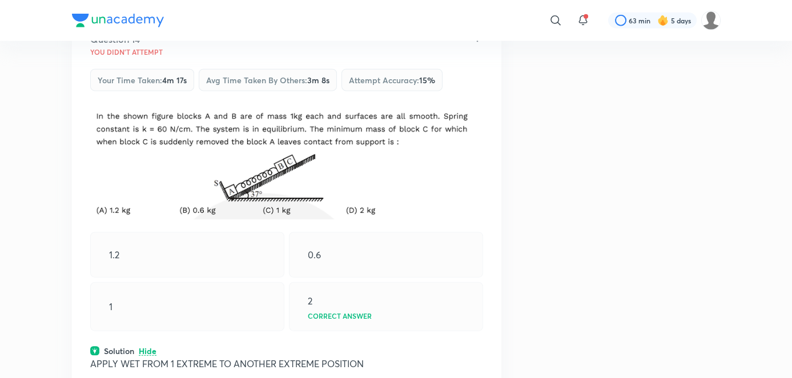
click at [143, 348] on p "Hide" at bounding box center [148, 352] width 18 height 9
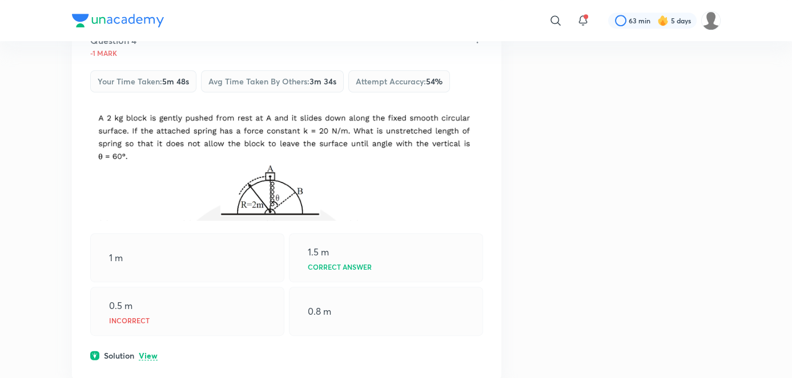
scroll to position [1252, 0]
click at [151, 354] on p "View" at bounding box center [148, 358] width 19 height 9
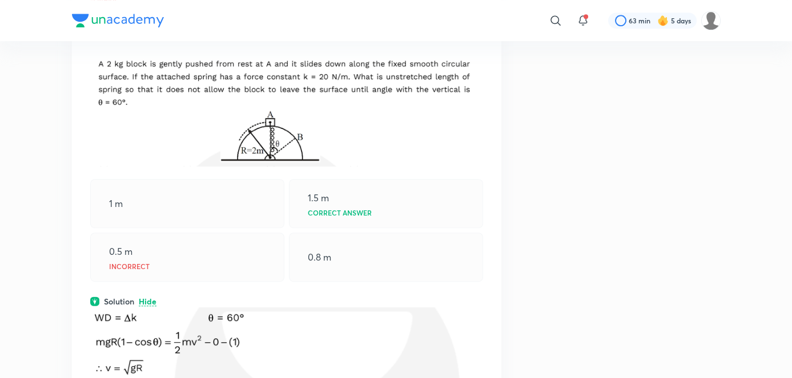
scroll to position [1307, 0]
click at [143, 299] on p "Hide" at bounding box center [148, 303] width 18 height 9
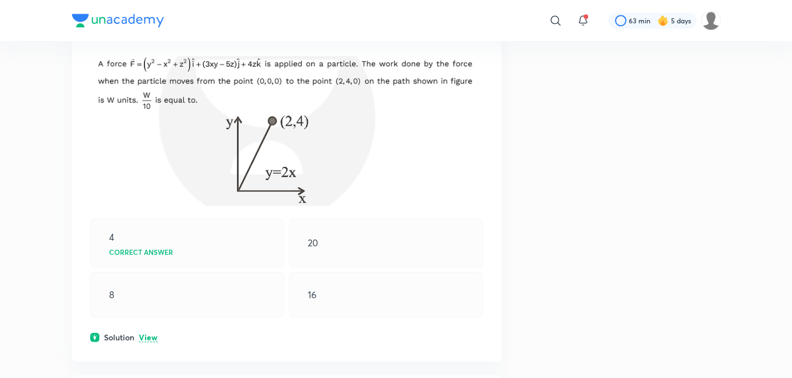
scroll to position [1691, 0]
click at [146, 333] on p "View" at bounding box center [148, 337] width 19 height 9
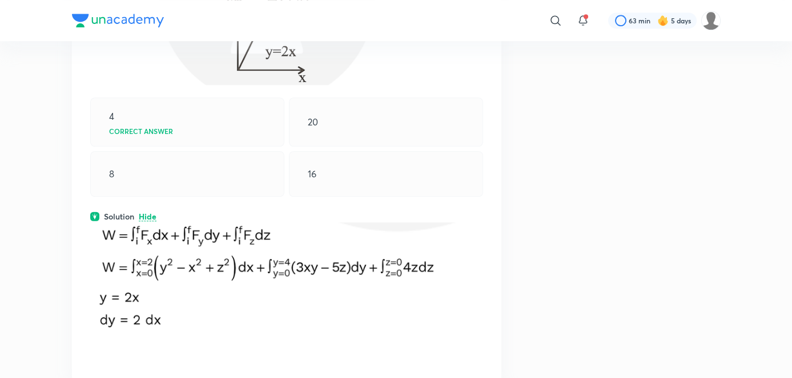
scroll to position [1811, 0]
click at [154, 212] on p "Hide" at bounding box center [148, 216] width 18 height 9
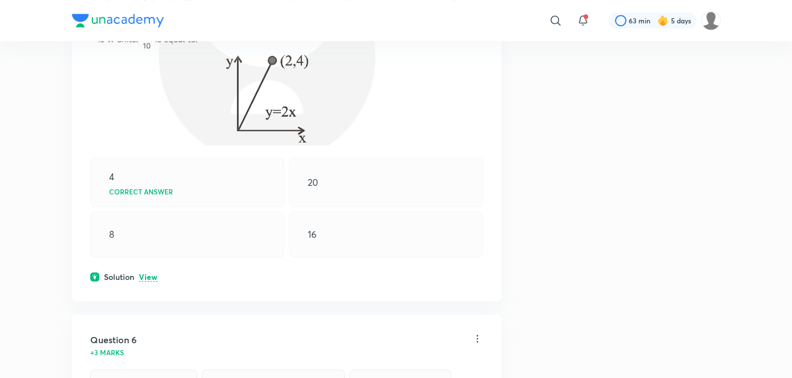
scroll to position [1761, 0]
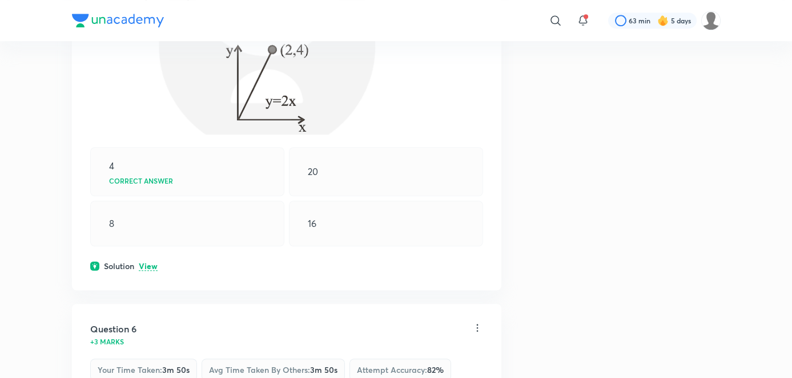
click at [151, 263] on p "View" at bounding box center [148, 267] width 19 height 9
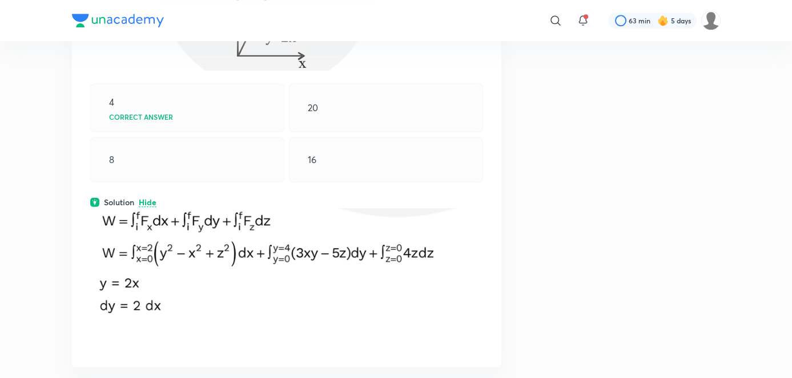
scroll to position [1825, 0]
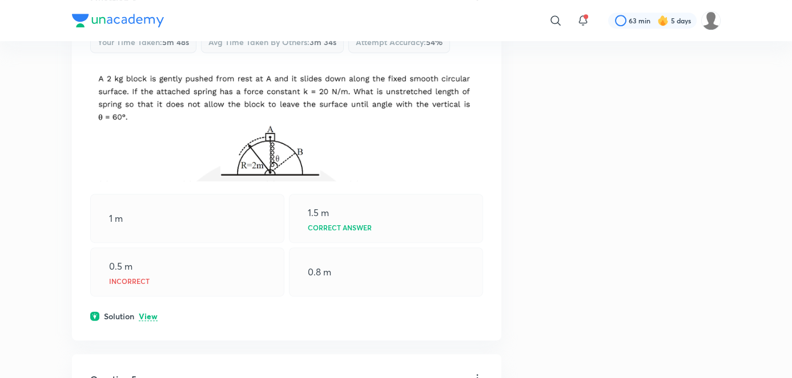
click at [291, 257] on div "0.8 m" at bounding box center [386, 272] width 194 height 49
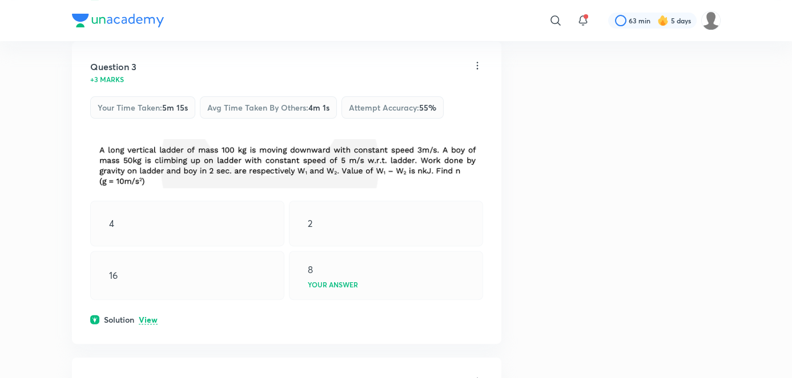
scroll to position [913, 0]
click at [151, 319] on p "View" at bounding box center [148, 319] width 19 height 9
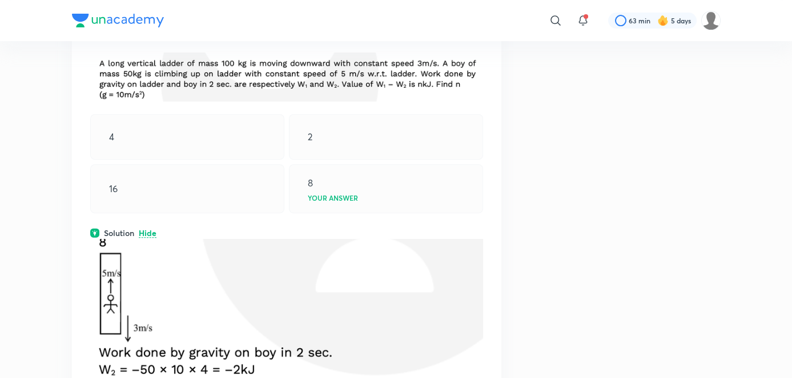
scroll to position [1000, 0]
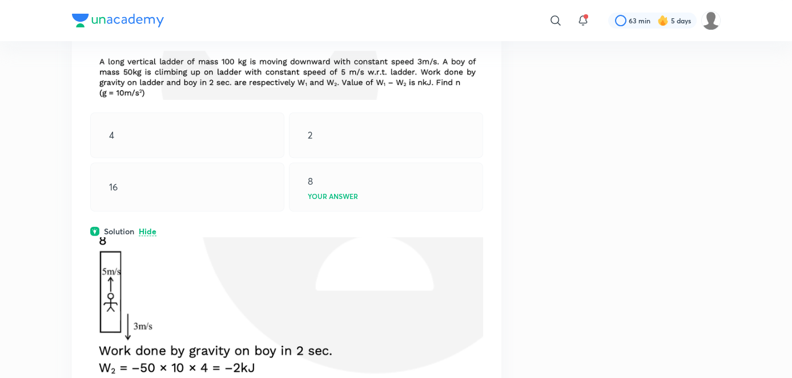
click at [147, 228] on p "Hide" at bounding box center [148, 232] width 18 height 9
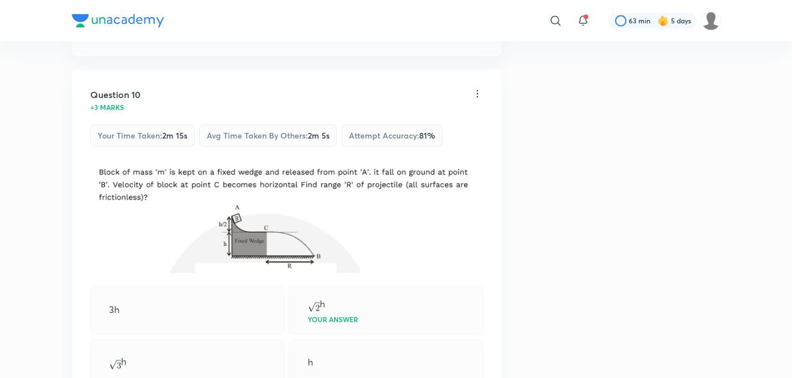
scroll to position [3903, 0]
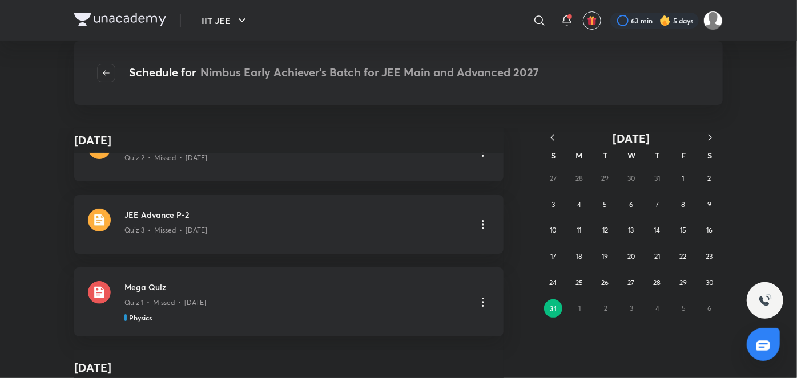
scroll to position [43, 0]
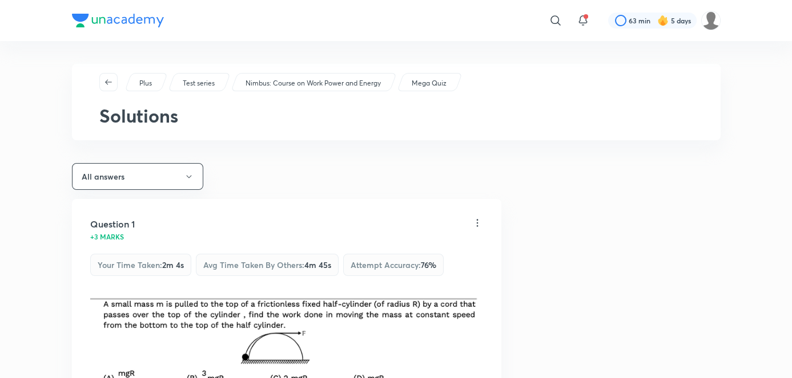
click at [256, 199] on div "Question 1 +3 marks Your time taken : 2m 4s Avg time taken by others : 4m 45s A…" at bounding box center [286, 373] width 429 height 348
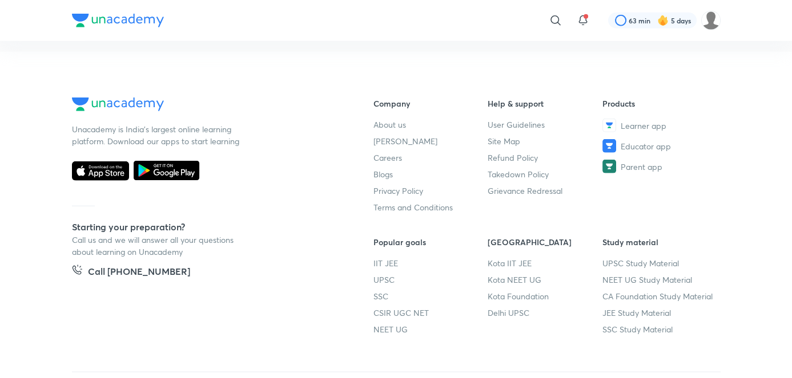
scroll to position [5822, 0]
